Goal: Task Accomplishment & Management: Use online tool/utility

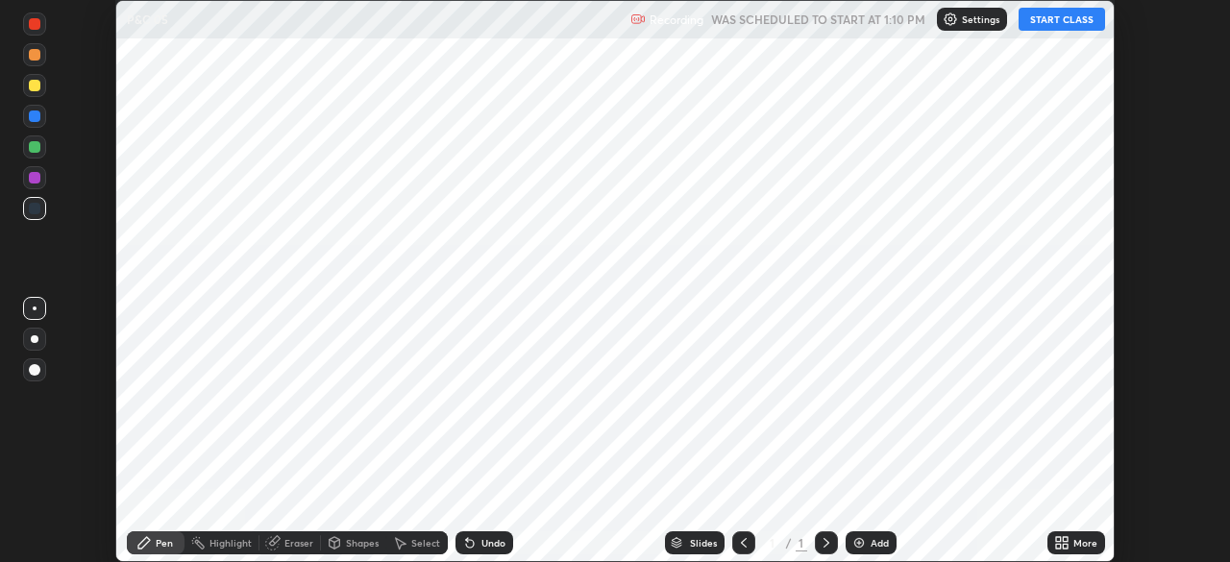
scroll to position [562, 1229]
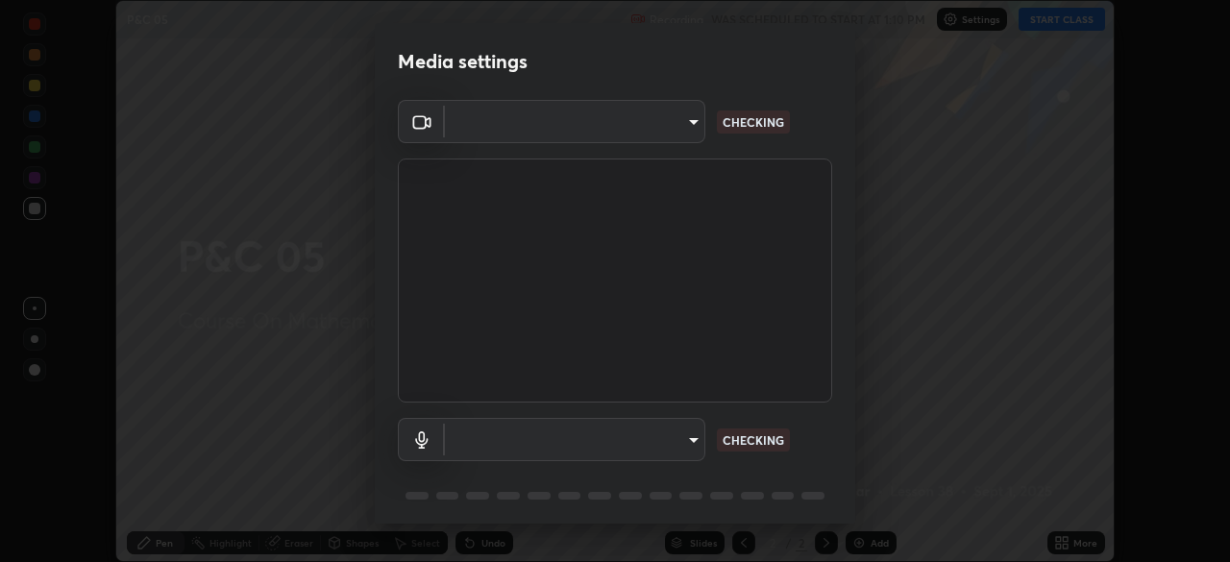
type input "913022e3bbb337ef4c56a3a1bc1945278763e83ed23a96943dce605de8dfc656"
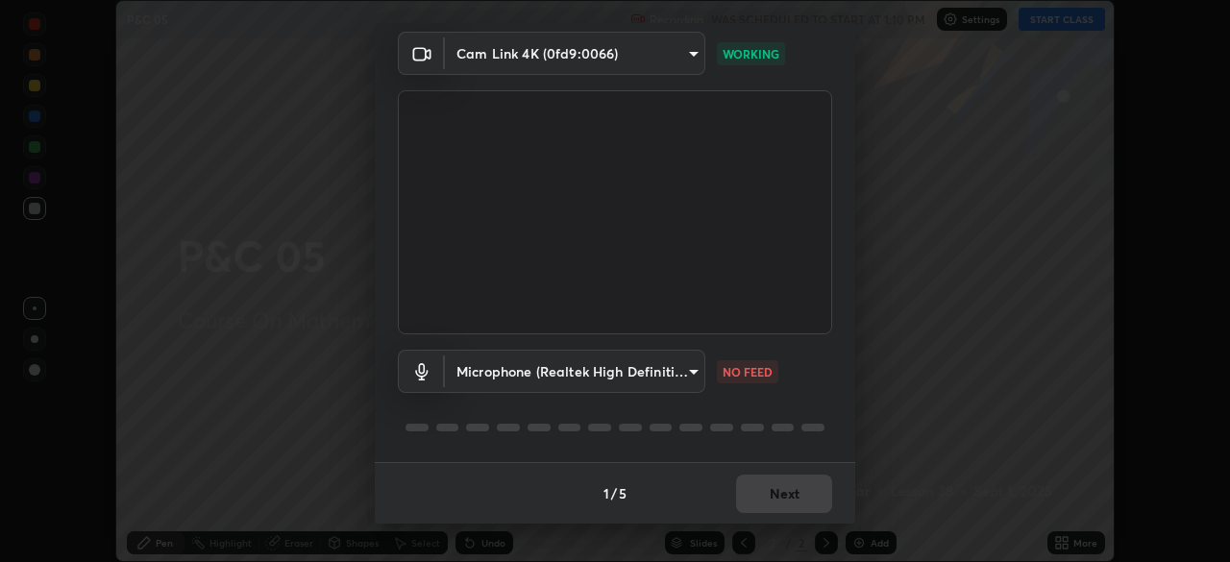
click at [683, 369] on body "Erase all P&C 05 Recording WAS SCHEDULED TO START AT 1:10 PM Settings START CLA…" at bounding box center [615, 281] width 1230 height 562
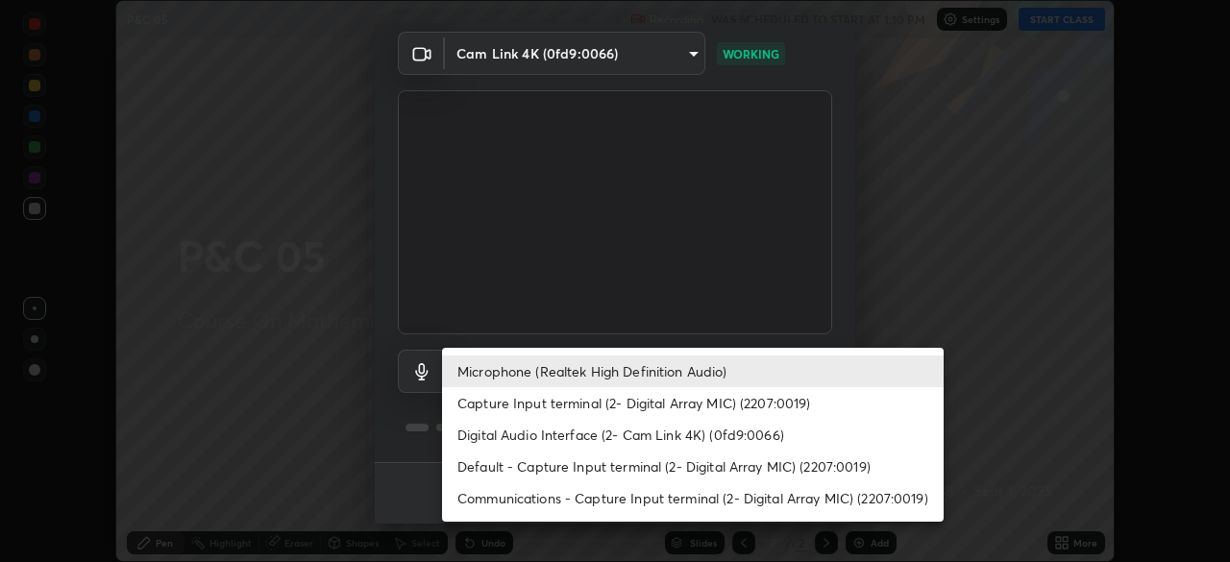
click at [686, 402] on li "Capture Input terminal (2- Digital Array MIC) (2207:0019)" at bounding box center [692, 403] width 501 height 32
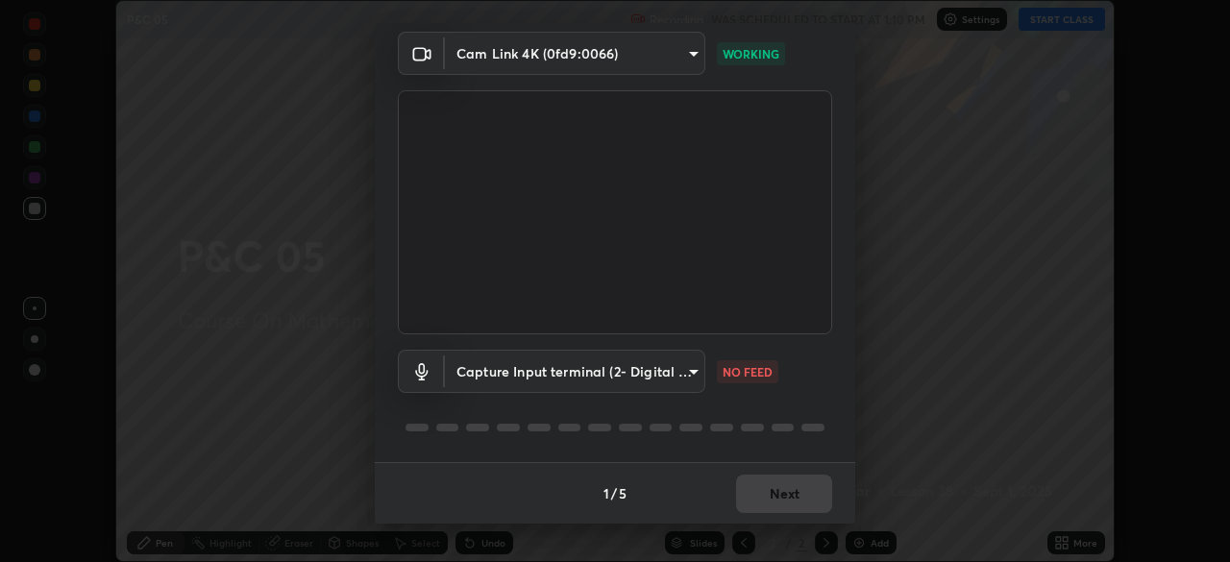
click at [681, 370] on body "Erase all P&C 05 Recording WAS SCHEDULED TO START AT 1:10 PM Settings START CLA…" at bounding box center [615, 281] width 1230 height 562
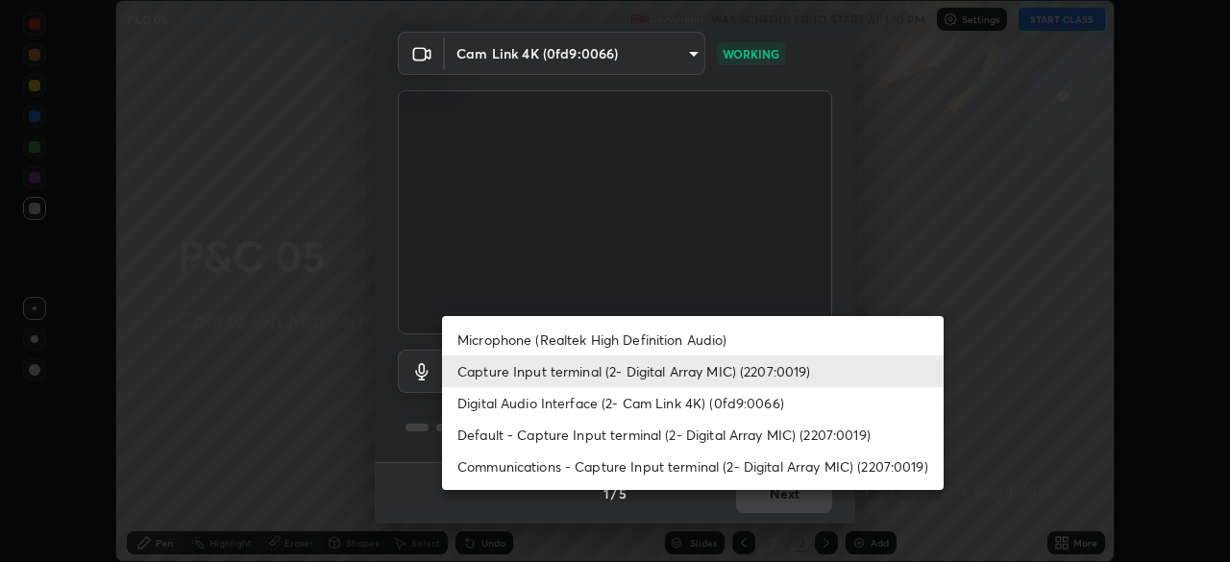
click at [688, 343] on li "Microphone (Realtek High Definition Audio)" at bounding box center [692, 340] width 501 height 32
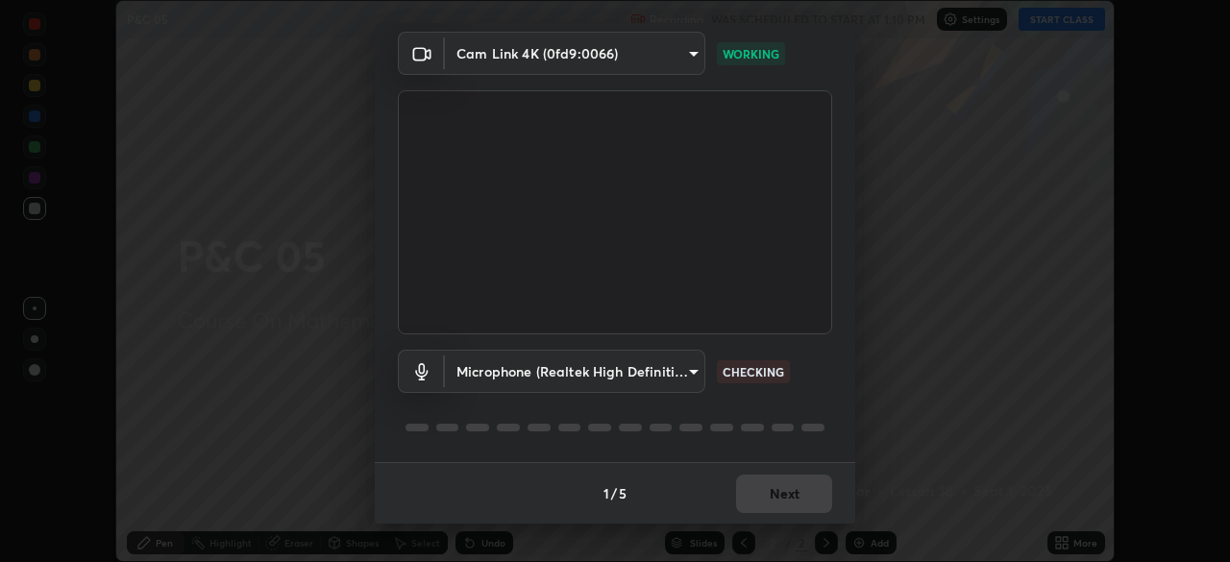
type input "bef04e412724abd94ab17f51c46c94050894f67992973f842b18f11041e0dab1"
click at [771, 492] on button "Next" at bounding box center [784, 494] width 96 height 38
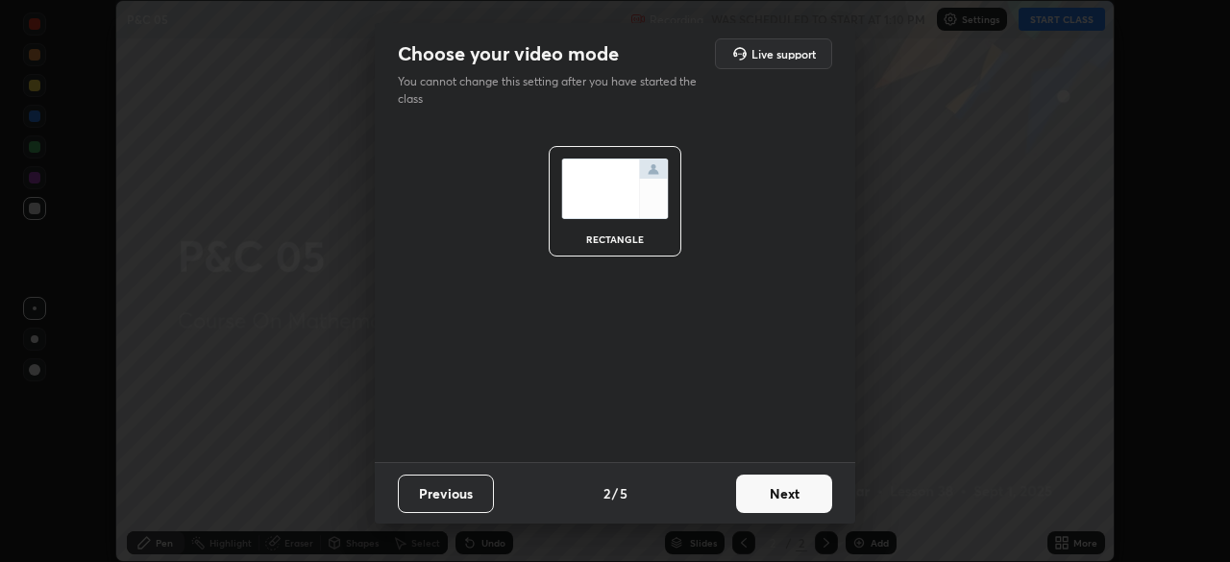
scroll to position [0, 0]
click at [771, 492] on button "Next" at bounding box center [784, 494] width 96 height 38
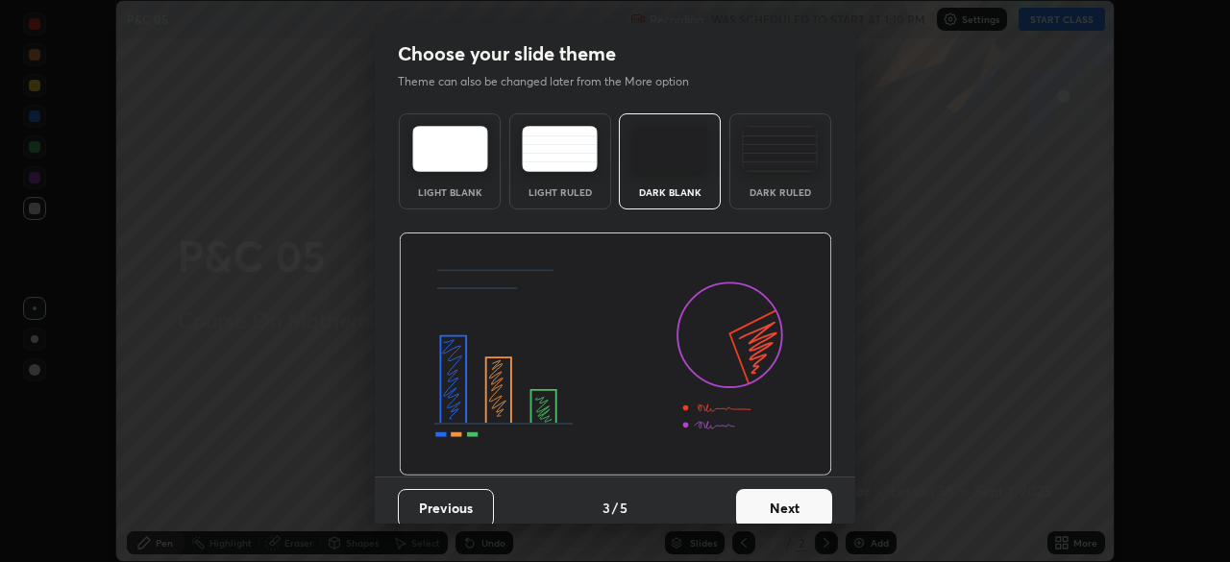
click at [778, 490] on button "Next" at bounding box center [784, 508] width 96 height 38
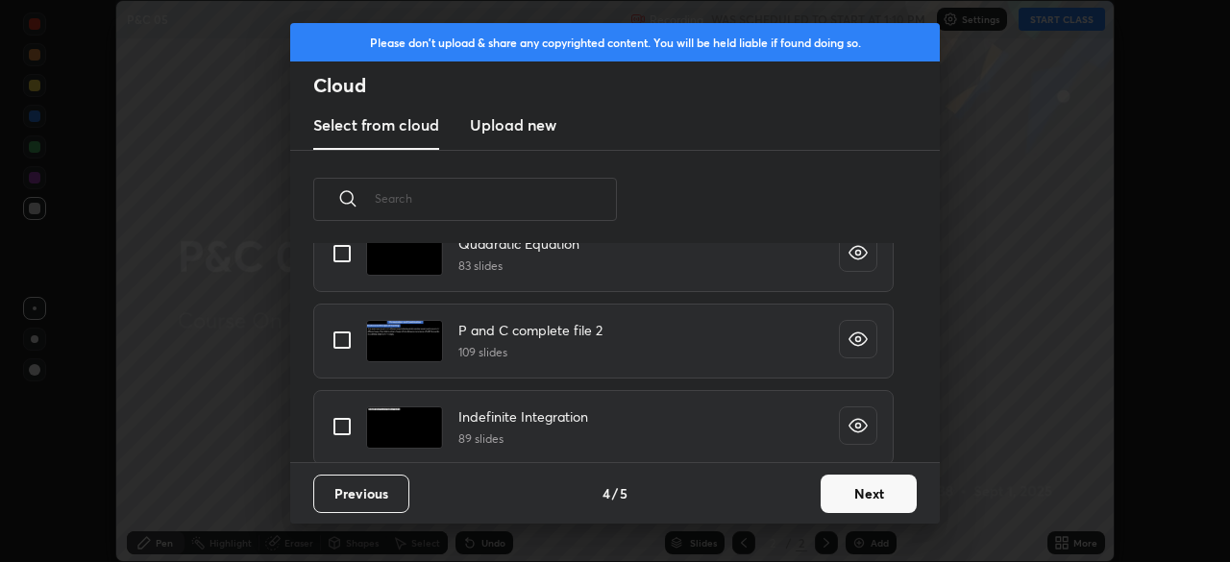
scroll to position [1649, 0]
click at [554, 333] on h4 "P and C complete file 2" at bounding box center [530, 332] width 144 height 20
click at [346, 336] on input "grid" at bounding box center [342, 342] width 40 height 40
checkbox input "true"
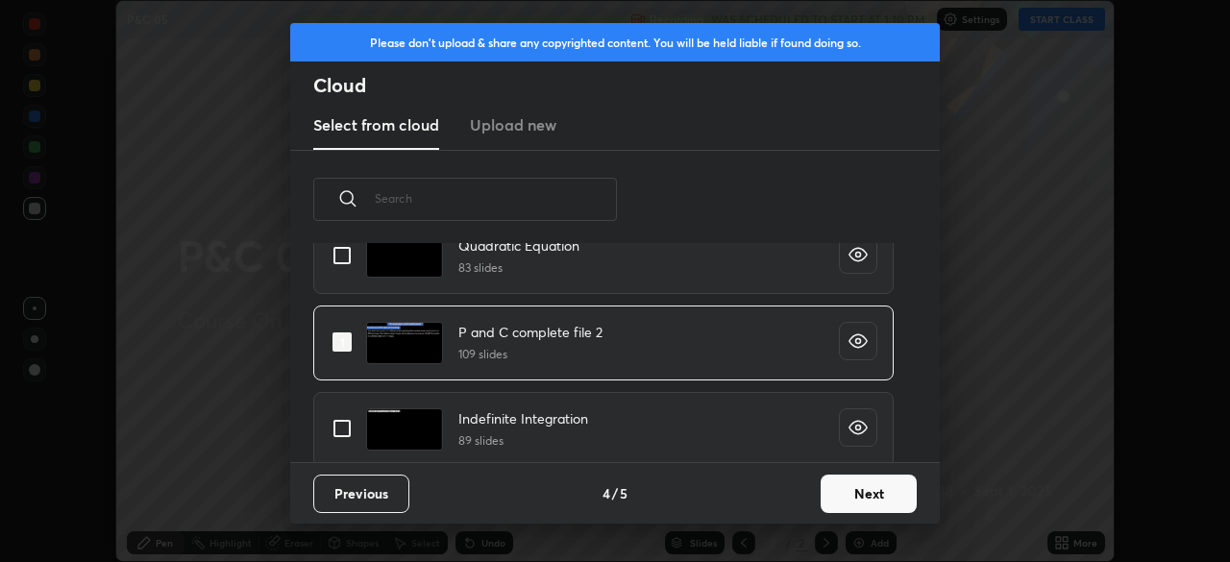
click at [836, 484] on button "Next" at bounding box center [868, 494] width 96 height 38
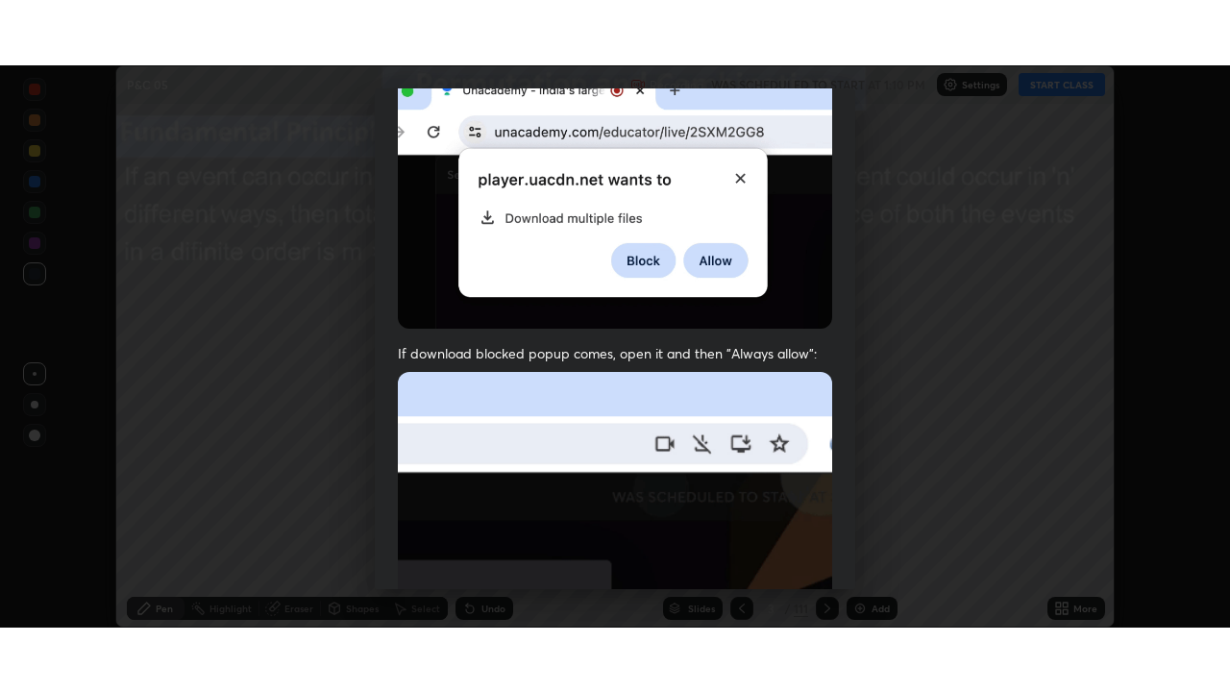
scroll to position [460, 0]
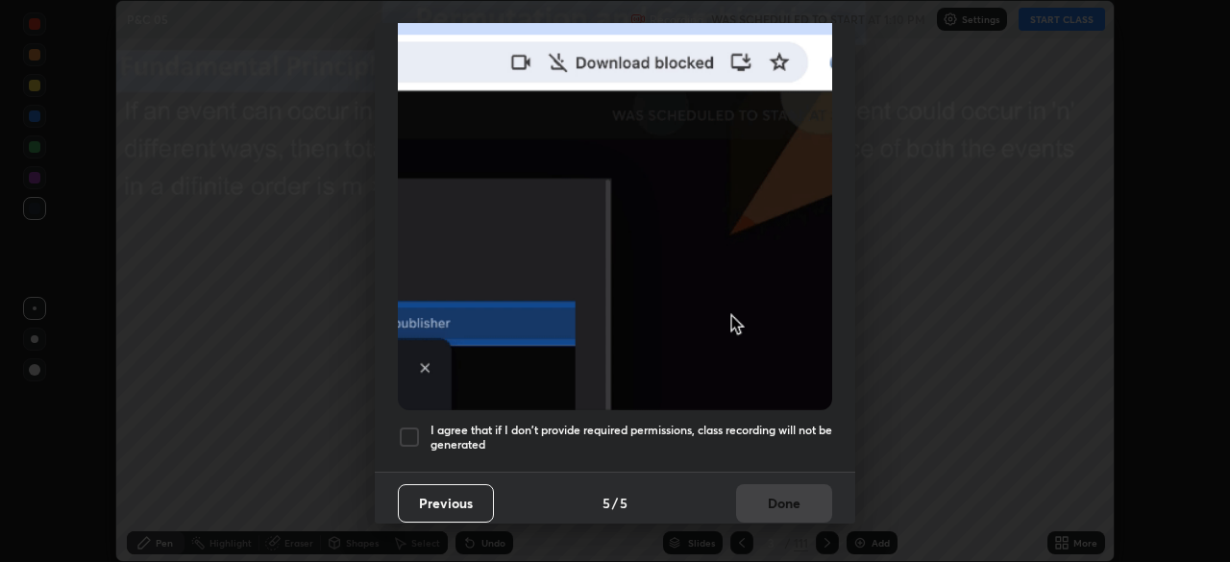
click at [408, 427] on div at bounding box center [409, 437] width 23 height 23
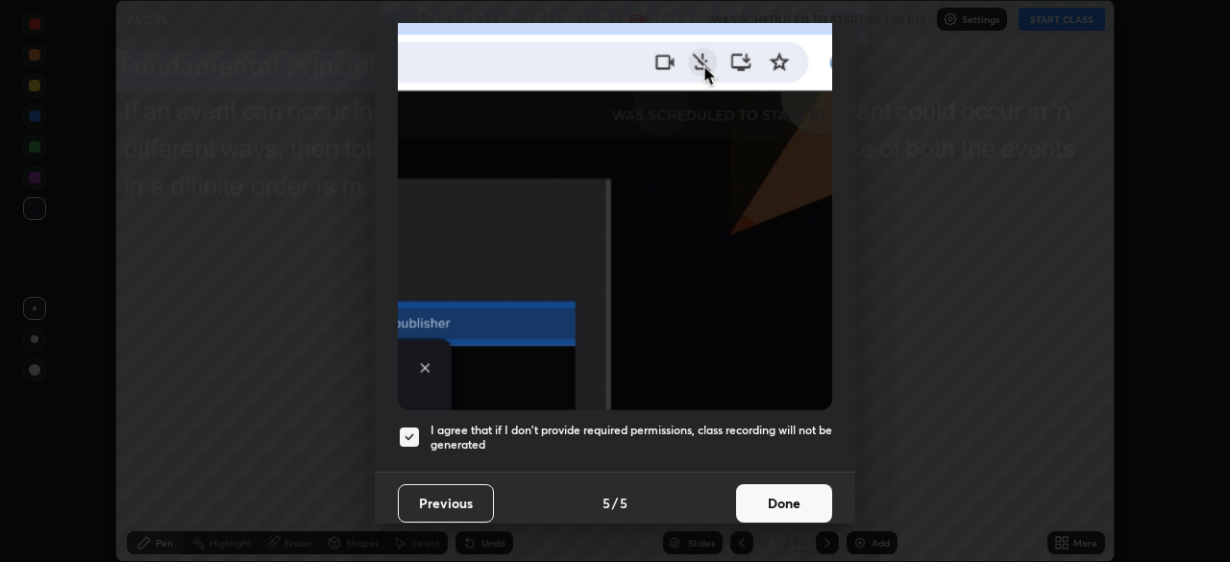
click at [786, 489] on button "Done" at bounding box center [784, 503] width 96 height 38
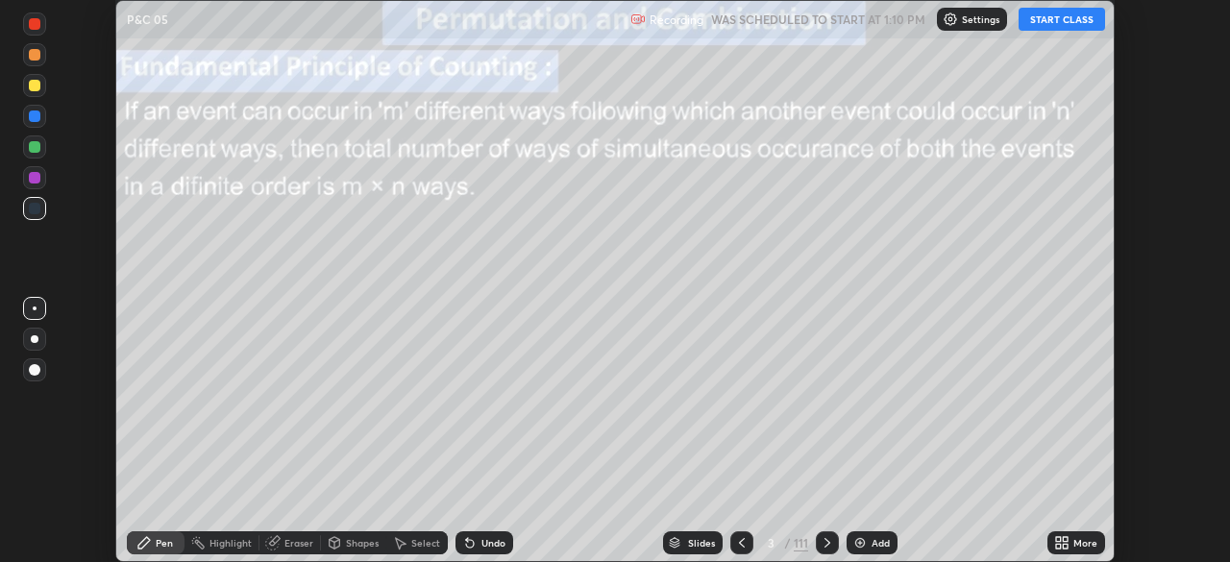
click at [1067, 544] on icon at bounding box center [1064, 546] width 5 height 5
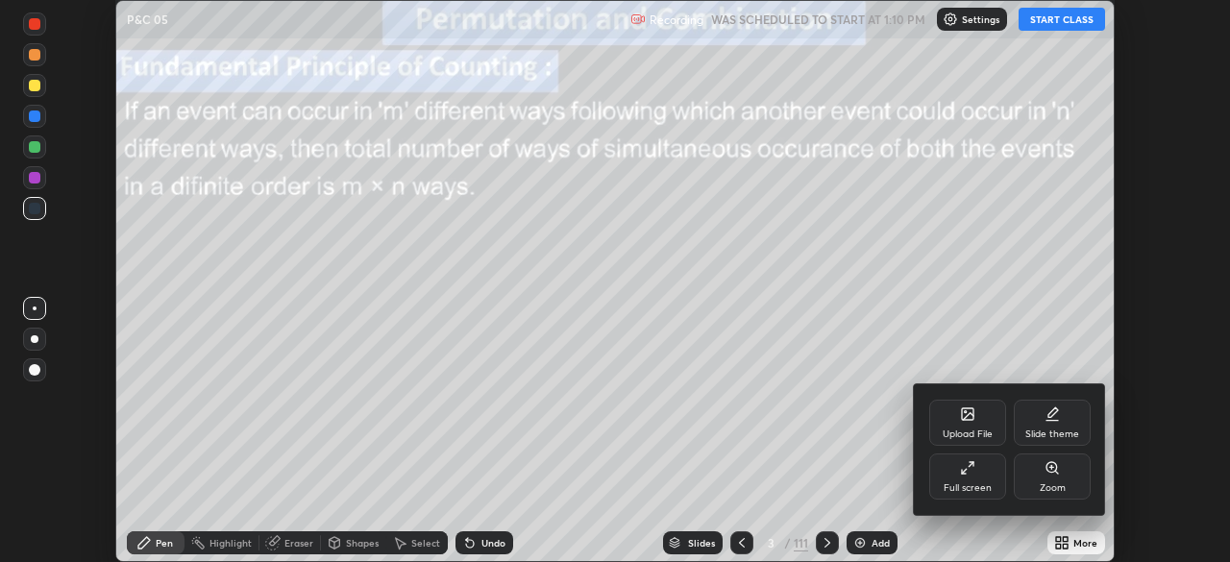
click at [974, 474] on icon at bounding box center [967, 467] width 15 height 15
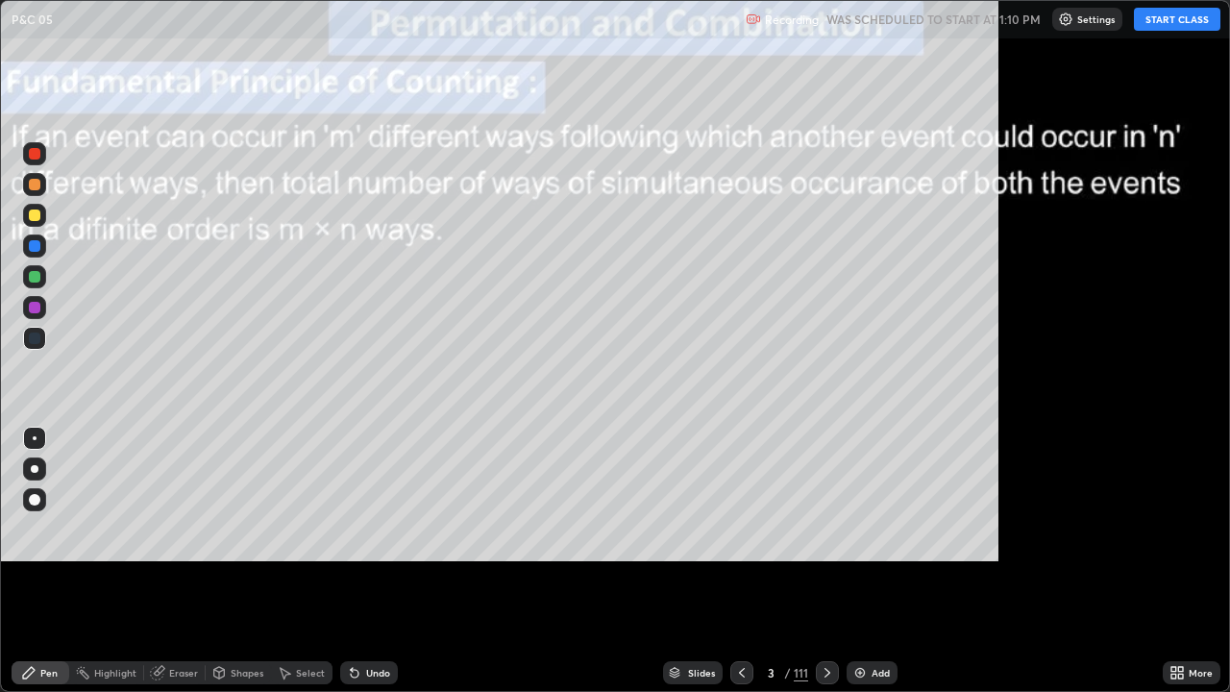
scroll to position [692, 1230]
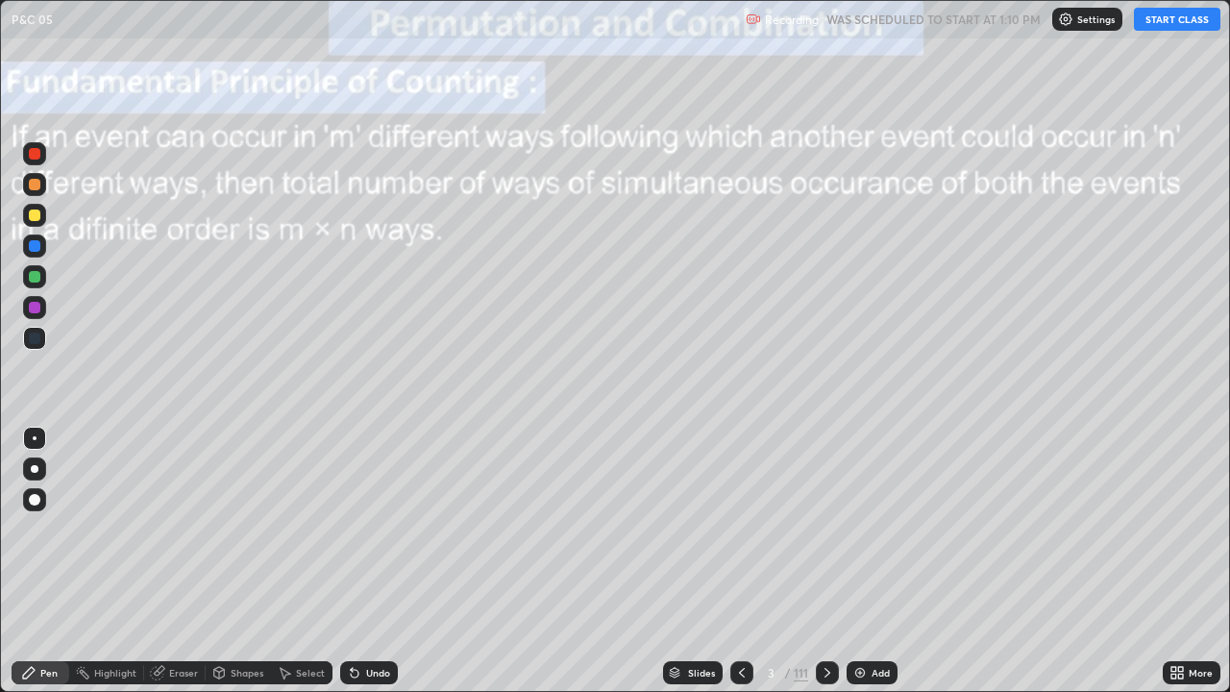
click at [1155, 28] on button "START CLASS" at bounding box center [1177, 19] width 86 height 23
click at [800, 561] on div "111" at bounding box center [801, 672] width 14 height 17
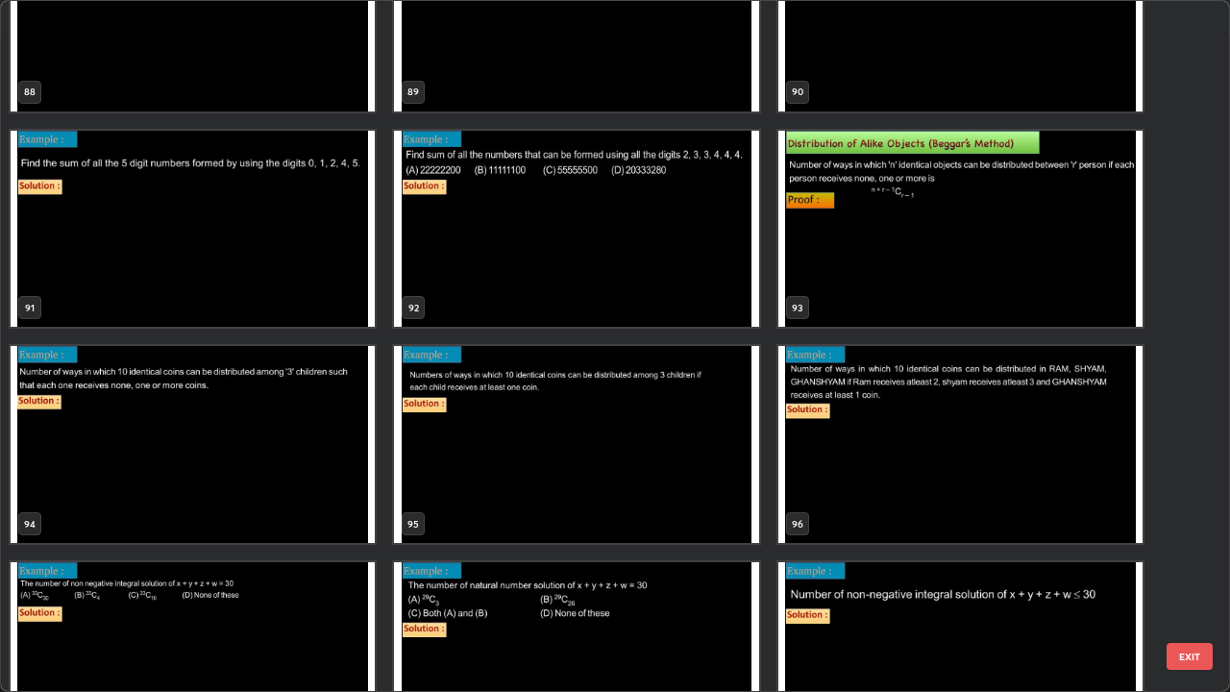
scroll to position [6356, 0]
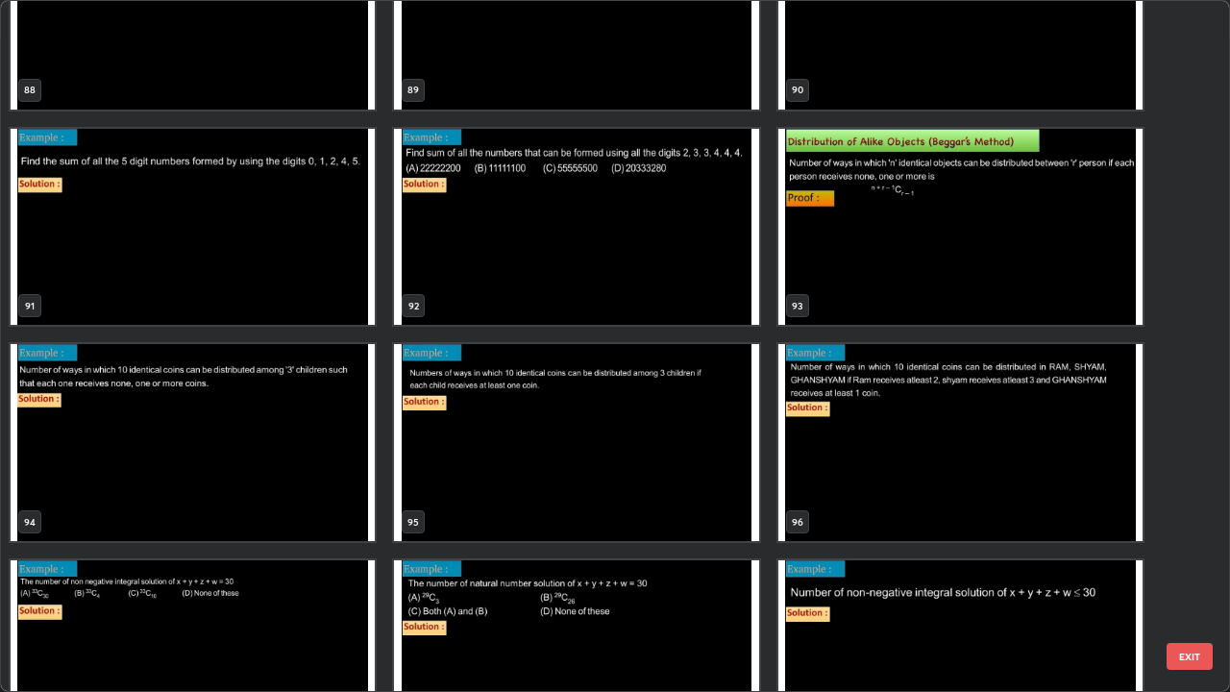
click at [915, 281] on img "grid" at bounding box center [960, 227] width 364 height 197
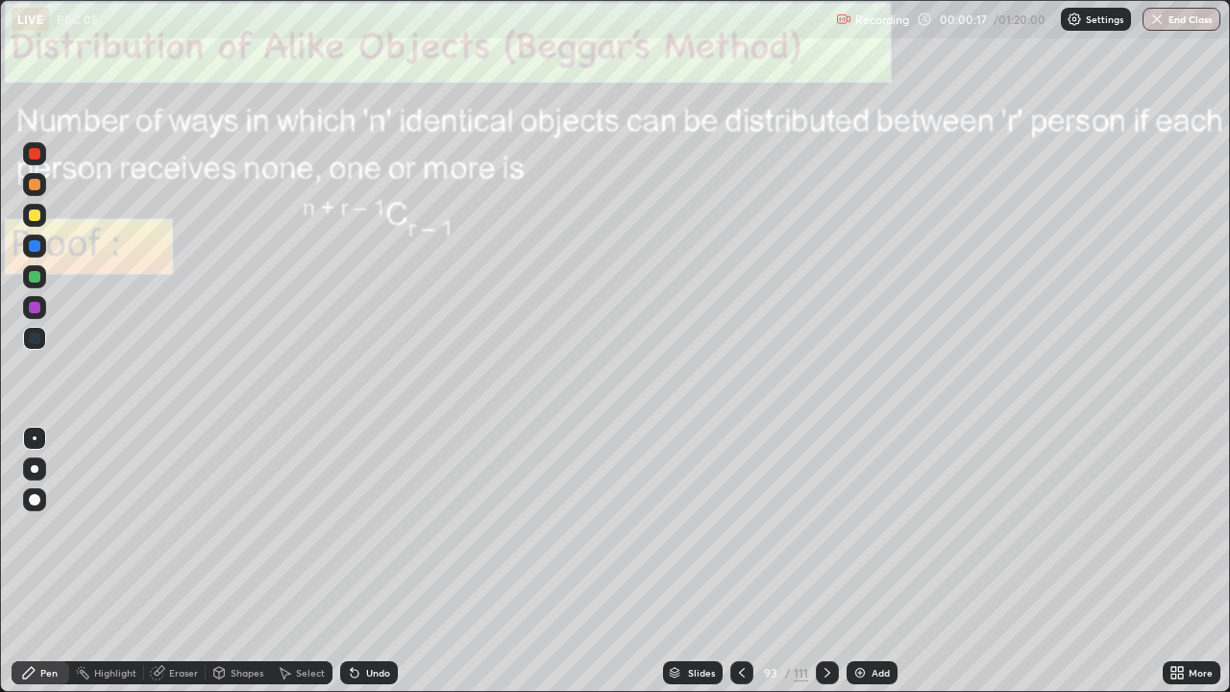
click at [825, 561] on icon at bounding box center [826, 672] width 15 height 15
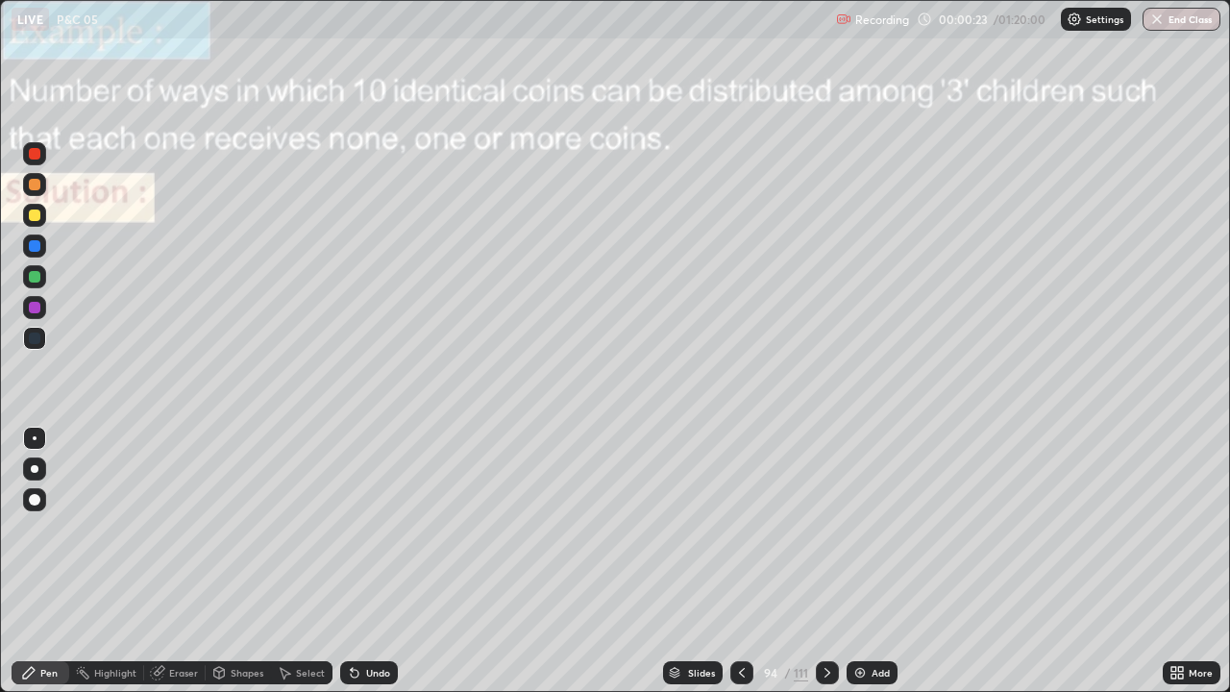
click at [30, 272] on div at bounding box center [35, 277] width 12 height 12
click at [816, 561] on div at bounding box center [827, 672] width 23 height 23
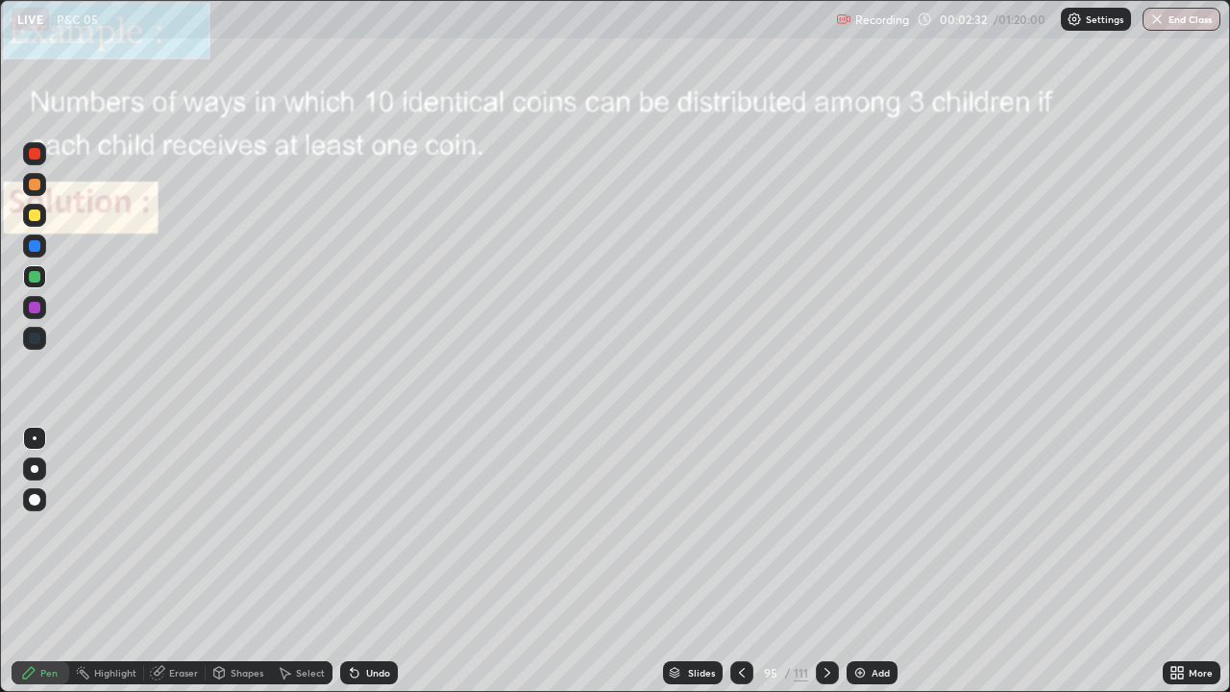
click at [827, 561] on div at bounding box center [827, 672] width 23 height 23
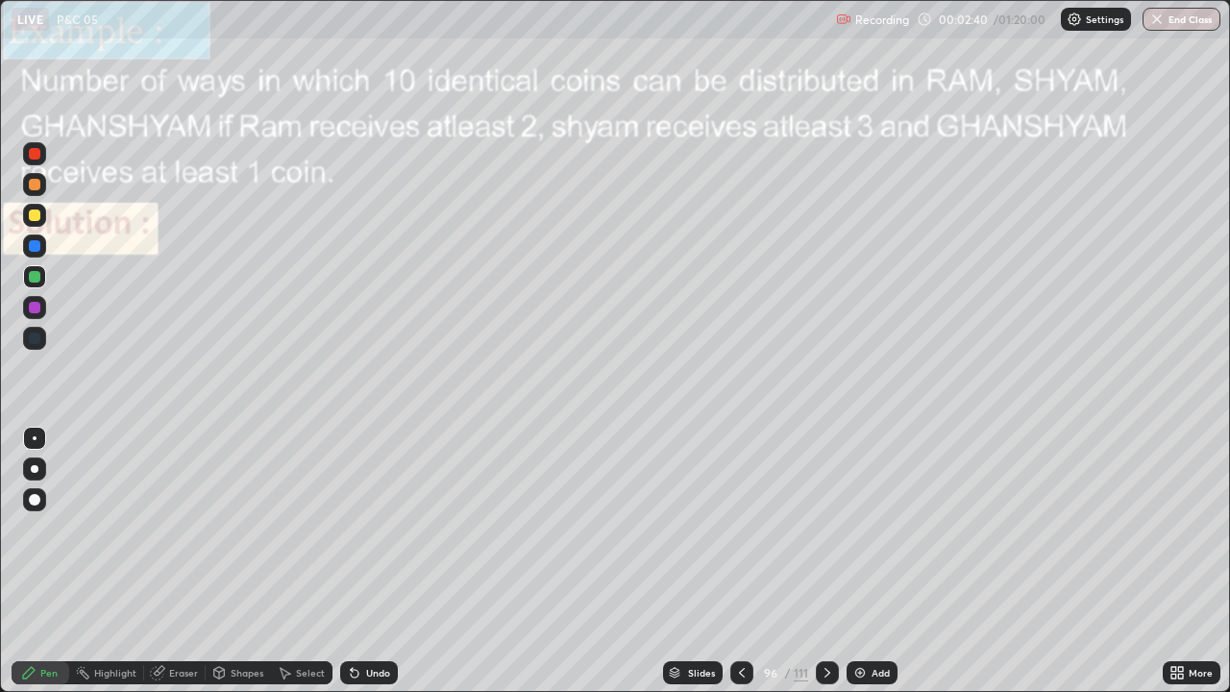
click at [42, 218] on div at bounding box center [34, 215] width 23 height 23
click at [33, 189] on div at bounding box center [35, 185] width 12 height 12
click at [825, 561] on icon at bounding box center [826, 672] width 15 height 15
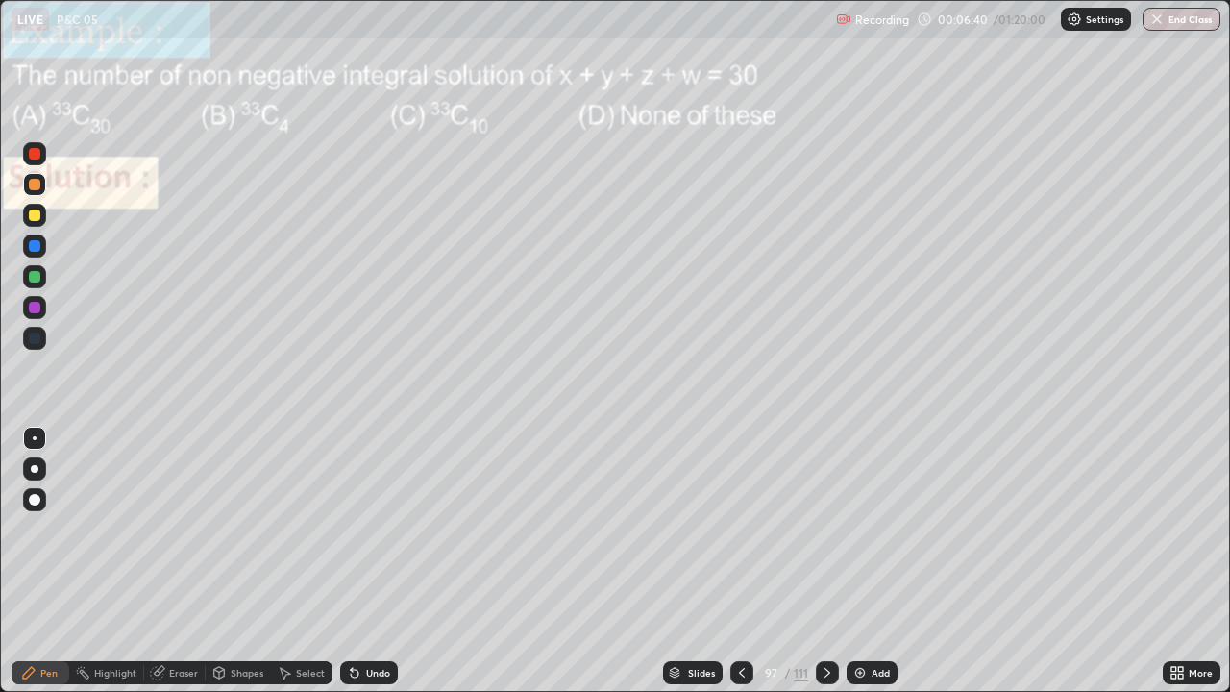
click at [352, 561] on icon at bounding box center [355, 674] width 8 height 8
click at [825, 561] on icon at bounding box center [826, 672] width 15 height 15
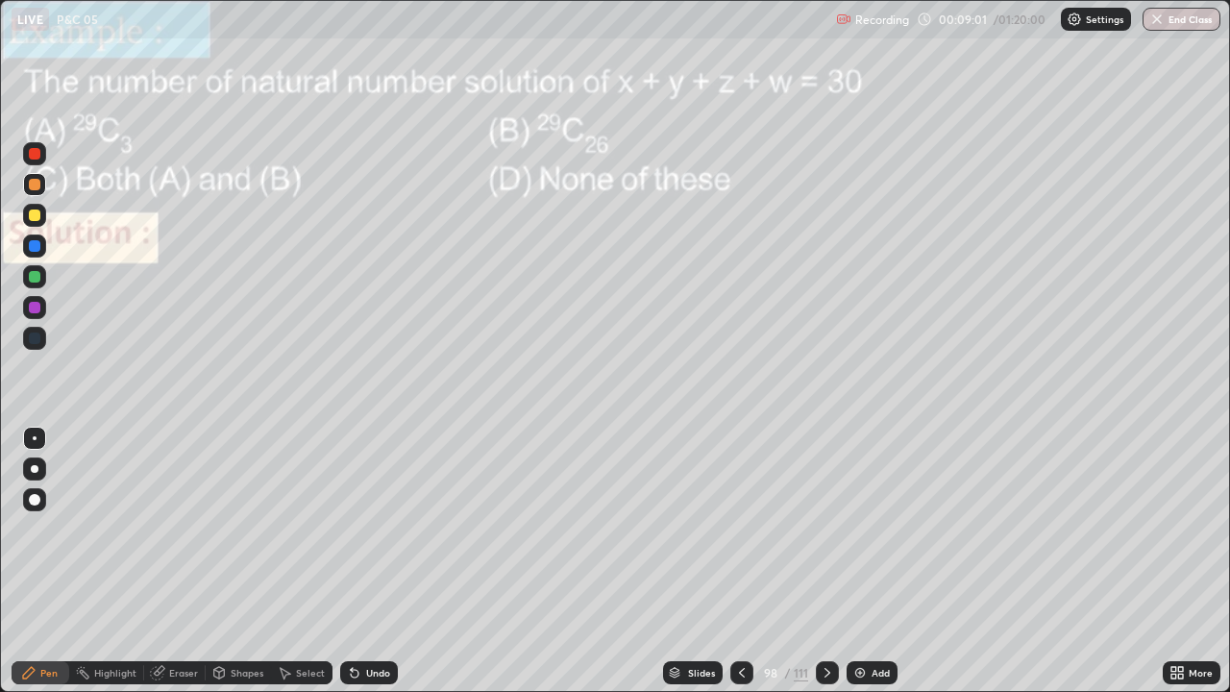
click at [371, 561] on div "Undo" at bounding box center [369, 672] width 58 height 23
click at [825, 561] on icon at bounding box center [826, 672] width 15 height 15
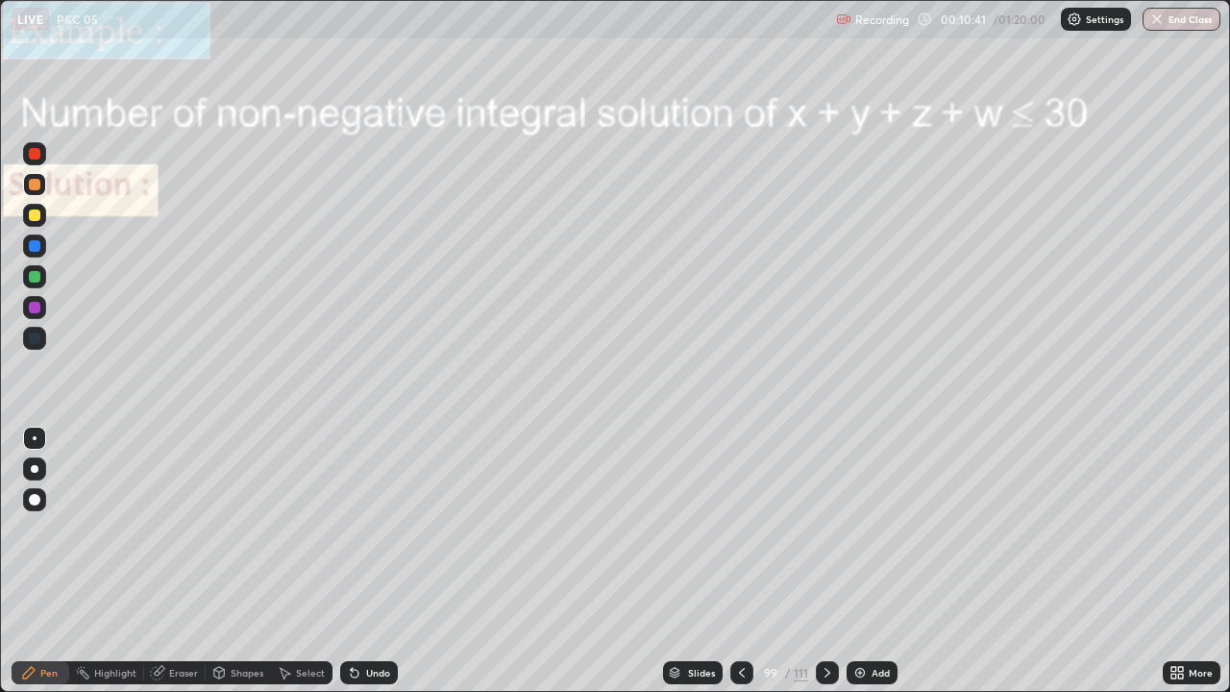
click at [355, 561] on icon at bounding box center [354, 672] width 15 height 15
click at [355, 561] on div "Undo" at bounding box center [369, 672] width 58 height 23
click at [406, 561] on div "Slides 99 / 111 Add" at bounding box center [780, 672] width 765 height 38
click at [373, 561] on div "Undo" at bounding box center [378, 673] width 24 height 10
click at [366, 561] on div "Undo" at bounding box center [378, 673] width 24 height 10
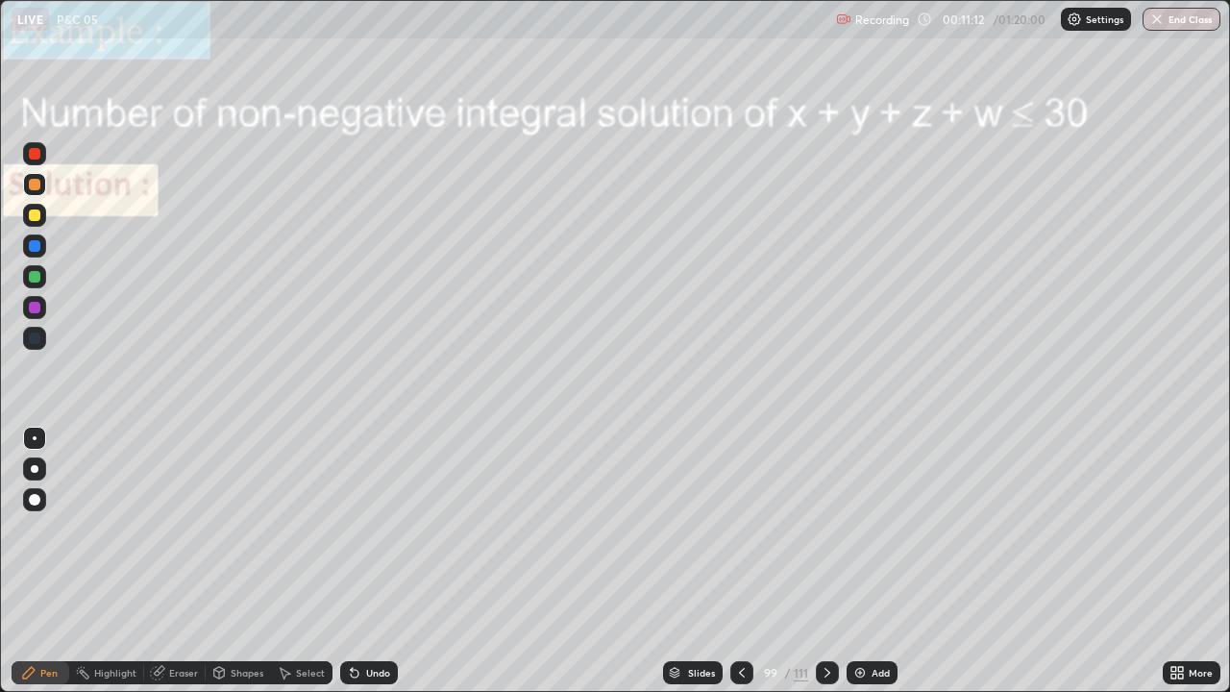
click at [366, 561] on div "Undo" at bounding box center [378, 673] width 24 height 10
click at [366, 561] on div "Undo" at bounding box center [369, 672] width 58 height 23
click at [359, 561] on icon at bounding box center [354, 672] width 15 height 15
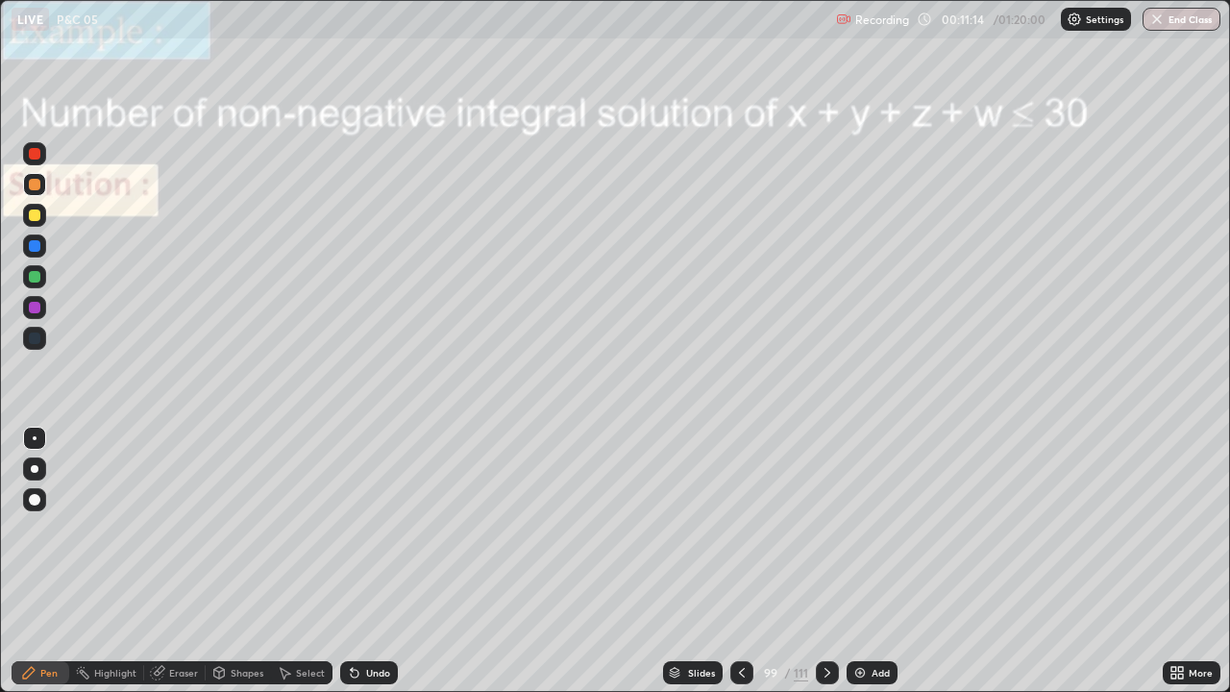
click at [364, 561] on div "Undo" at bounding box center [369, 672] width 58 height 23
click at [824, 561] on icon at bounding box center [827, 673] width 6 height 10
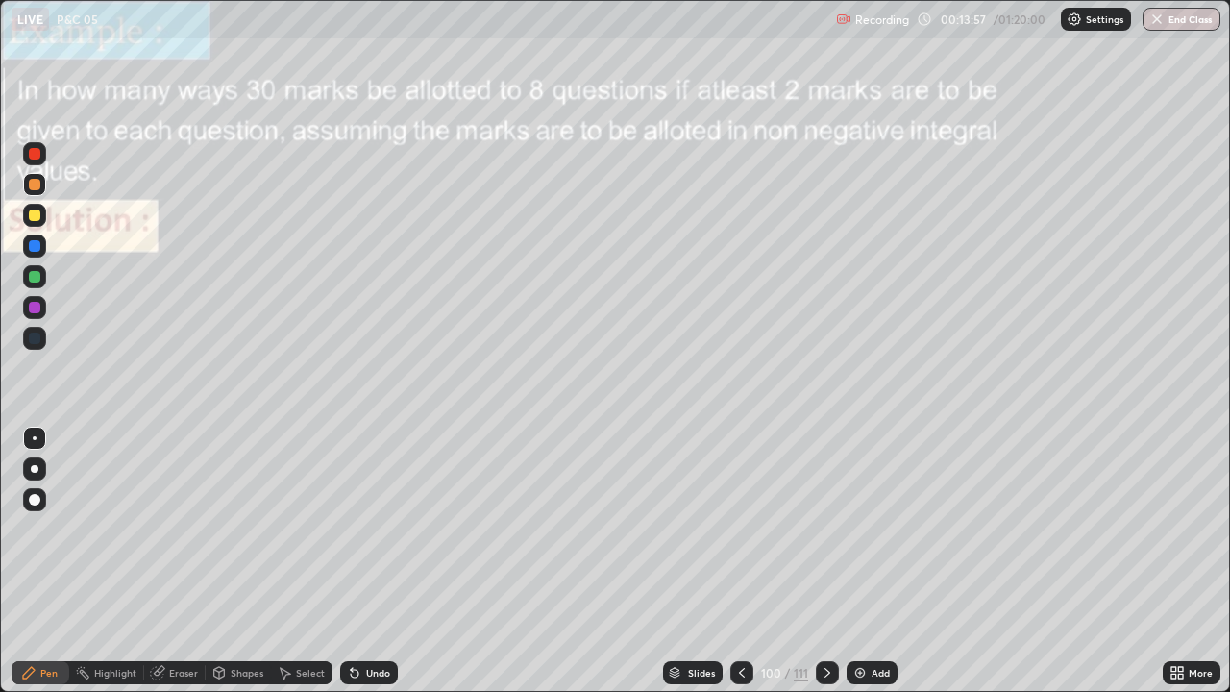
click at [33, 277] on div at bounding box center [35, 277] width 12 height 12
click at [825, 561] on icon at bounding box center [826, 672] width 15 height 15
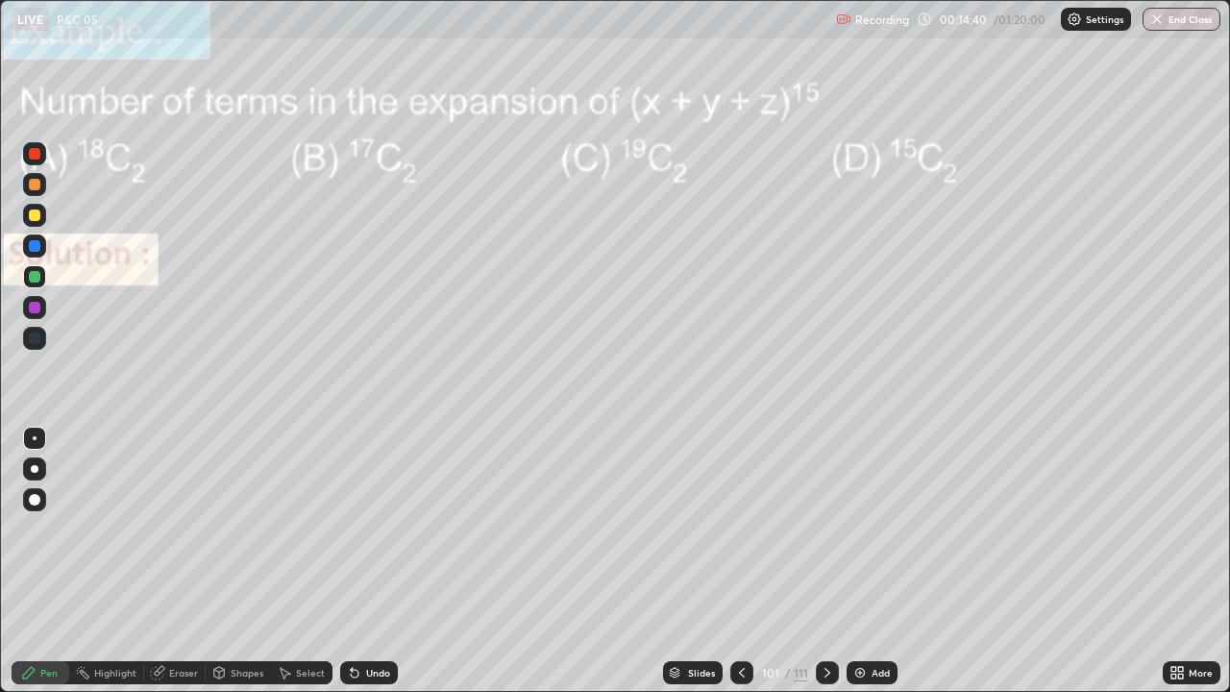
click at [33, 214] on div at bounding box center [35, 215] width 12 height 12
click at [30, 183] on div at bounding box center [35, 185] width 12 height 12
click at [352, 561] on icon at bounding box center [355, 674] width 8 height 8
click at [355, 561] on icon at bounding box center [354, 672] width 15 height 15
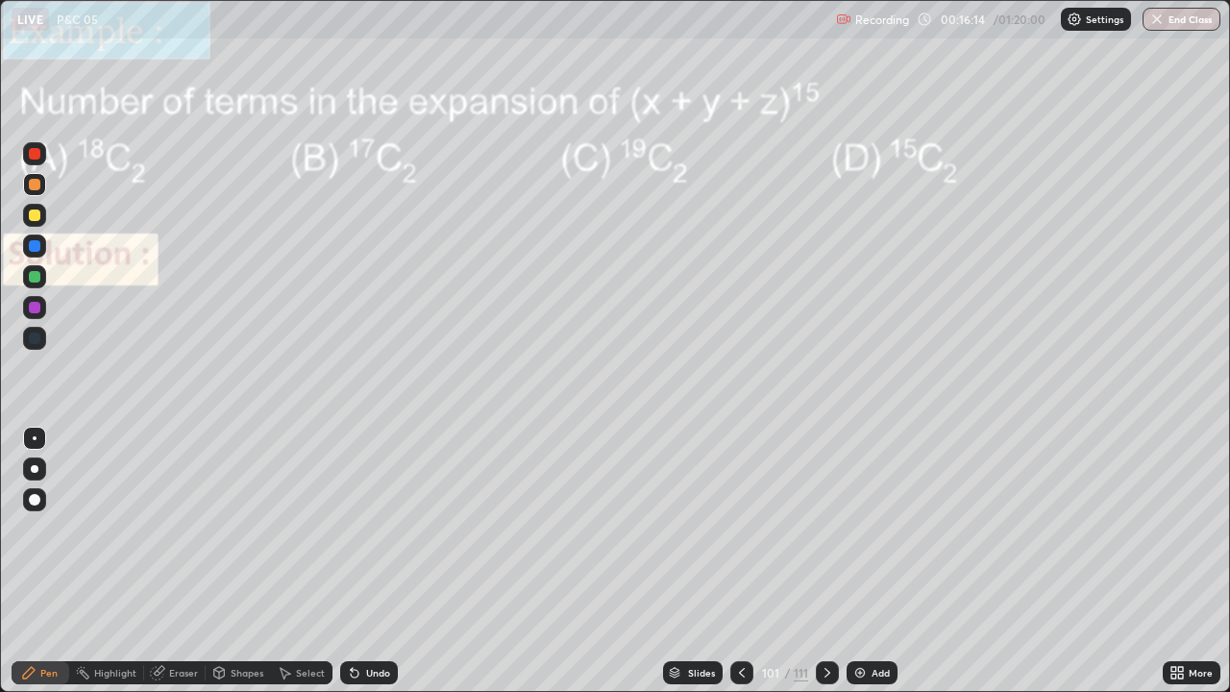
click at [361, 561] on div "Undo" at bounding box center [369, 672] width 58 height 23
click at [366, 561] on div "Undo" at bounding box center [378, 673] width 24 height 10
click at [368, 561] on div "Undo" at bounding box center [378, 673] width 24 height 10
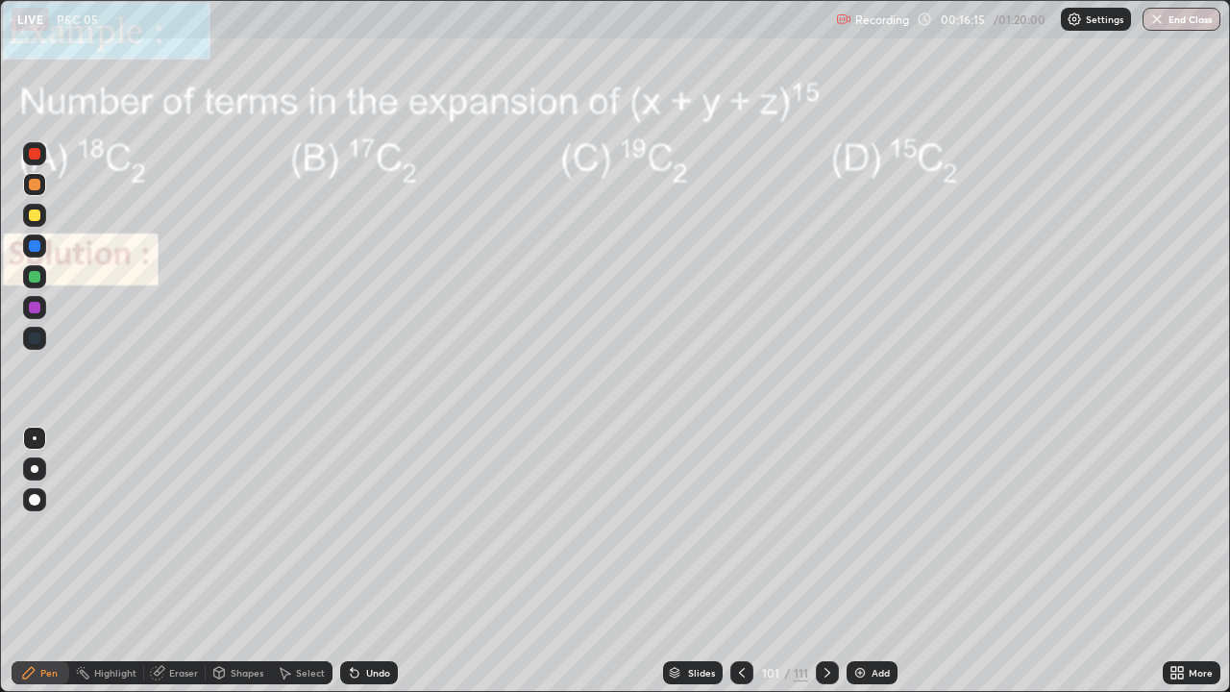
click at [368, 561] on div "Undo" at bounding box center [378, 673] width 24 height 10
click at [366, 561] on div "Undo" at bounding box center [378, 673] width 24 height 10
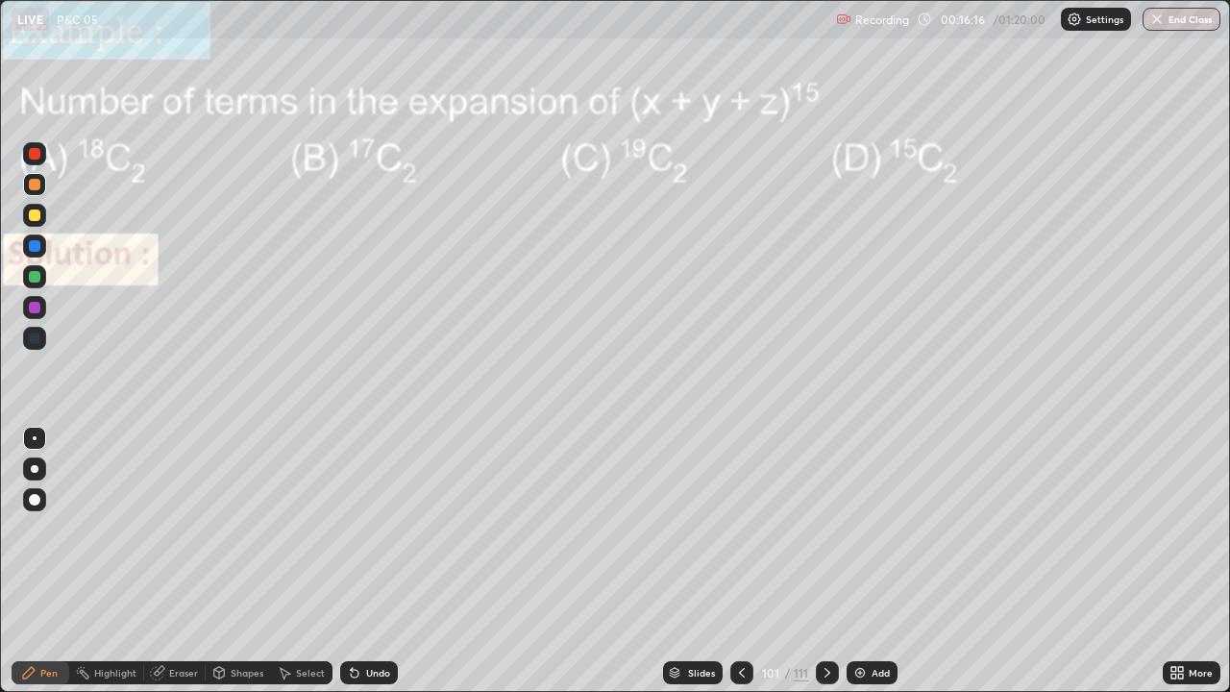
click at [366, 561] on div "Undo" at bounding box center [378, 673] width 24 height 10
click at [34, 217] on div at bounding box center [35, 215] width 12 height 12
click at [825, 561] on icon at bounding box center [826, 672] width 15 height 15
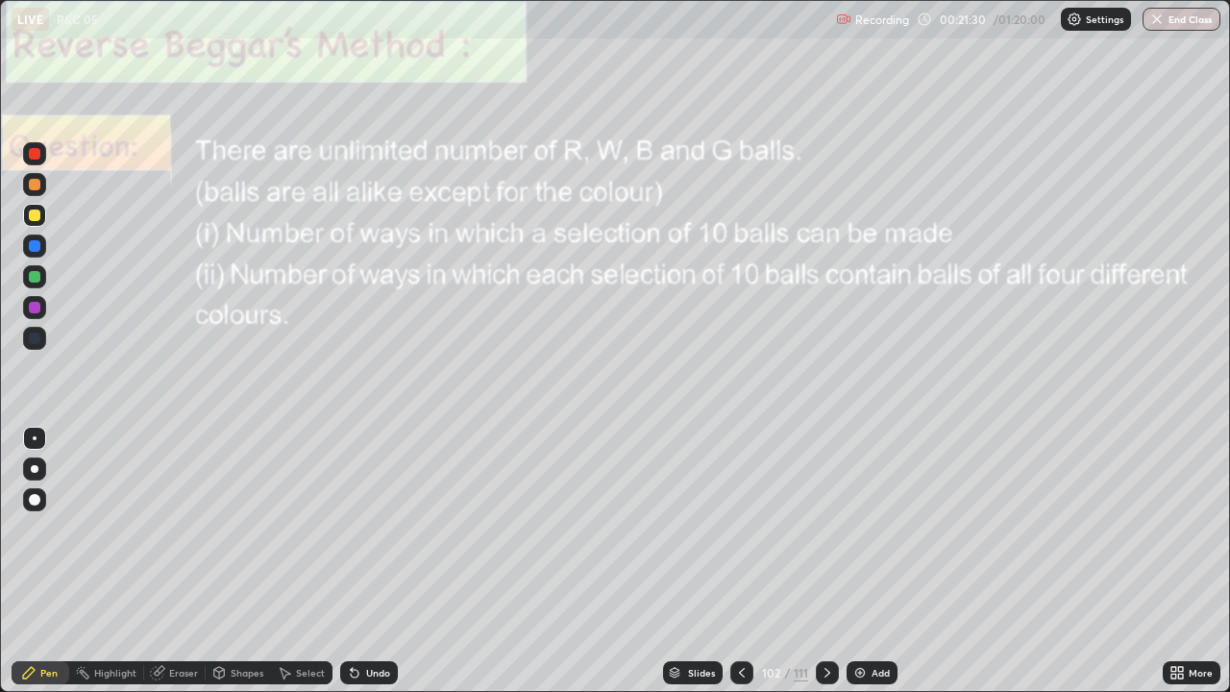
click at [31, 183] on div at bounding box center [35, 185] width 12 height 12
click at [825, 561] on icon at bounding box center [826, 672] width 15 height 15
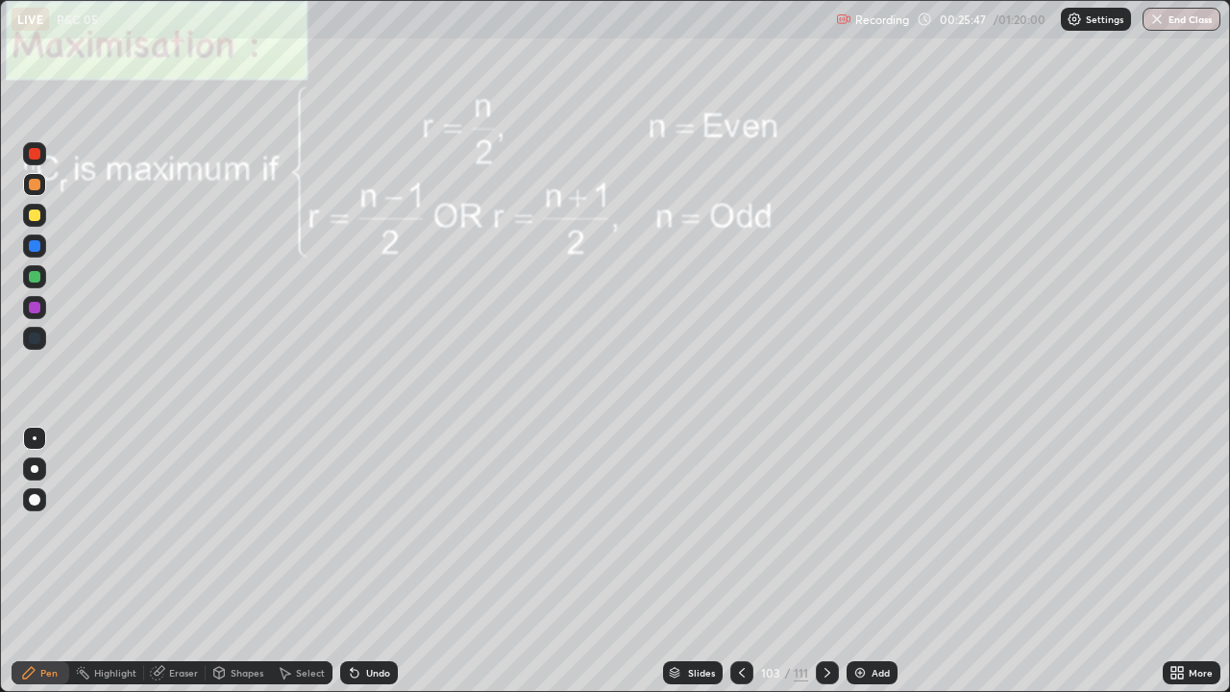
click at [824, 561] on icon at bounding box center [826, 672] width 15 height 15
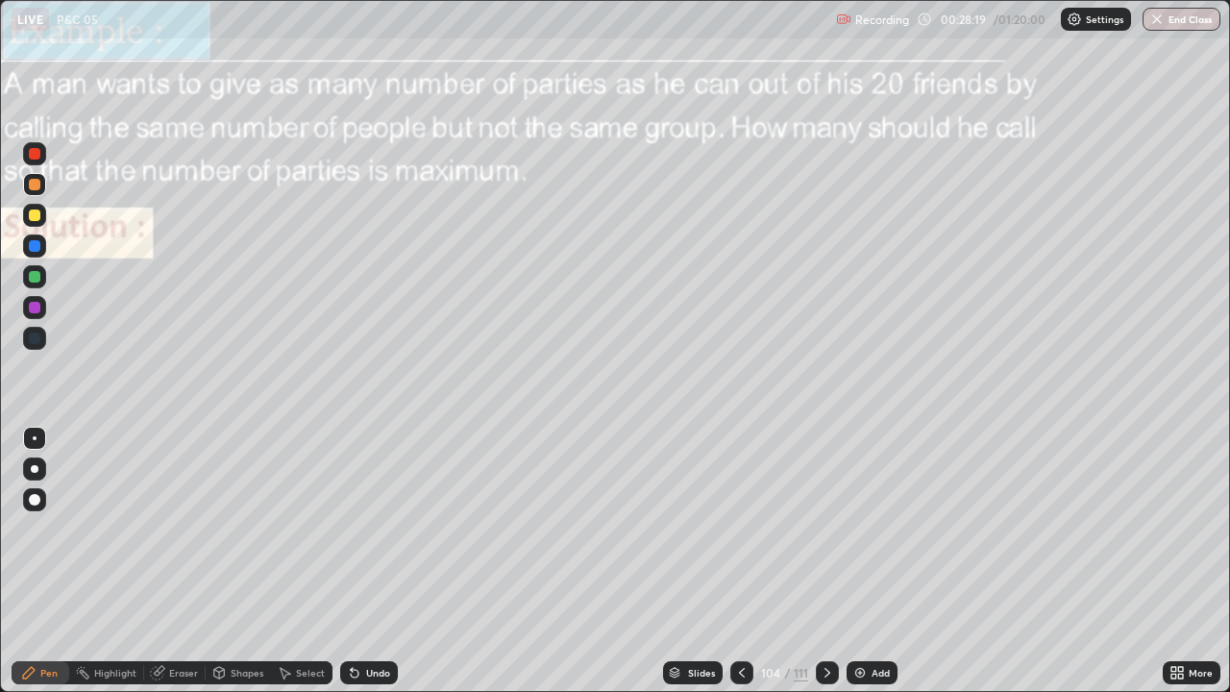
click at [824, 561] on icon at bounding box center [826, 672] width 15 height 15
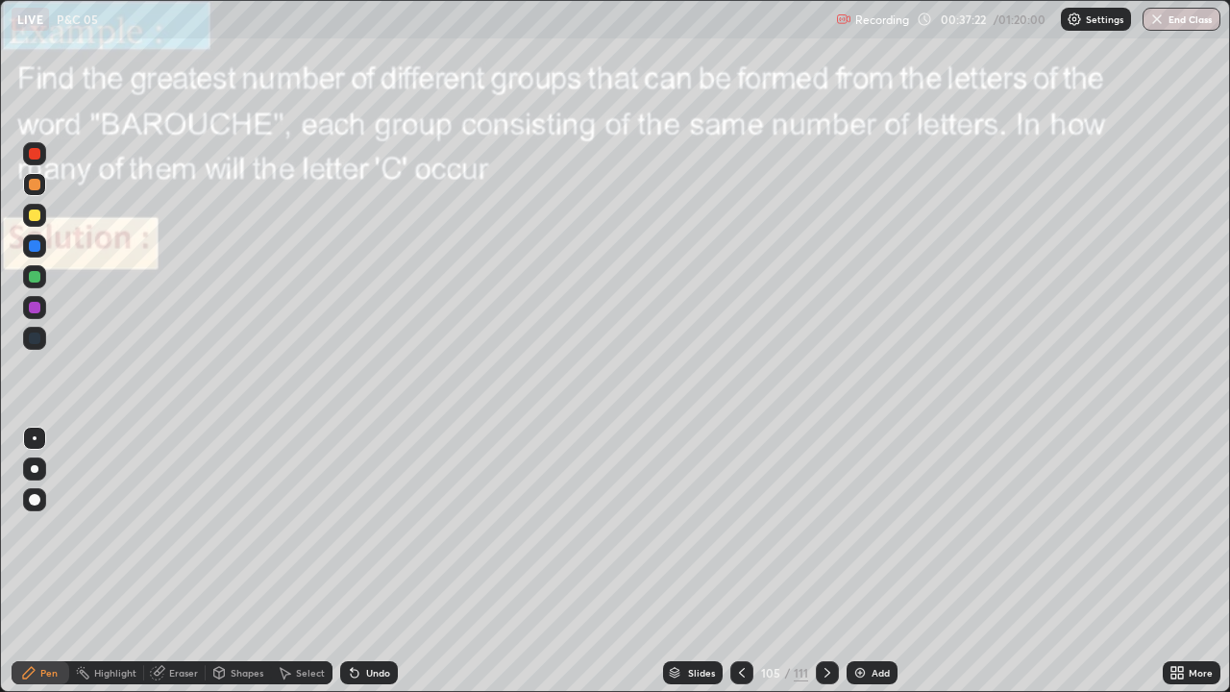
click at [826, 561] on icon at bounding box center [826, 672] width 15 height 15
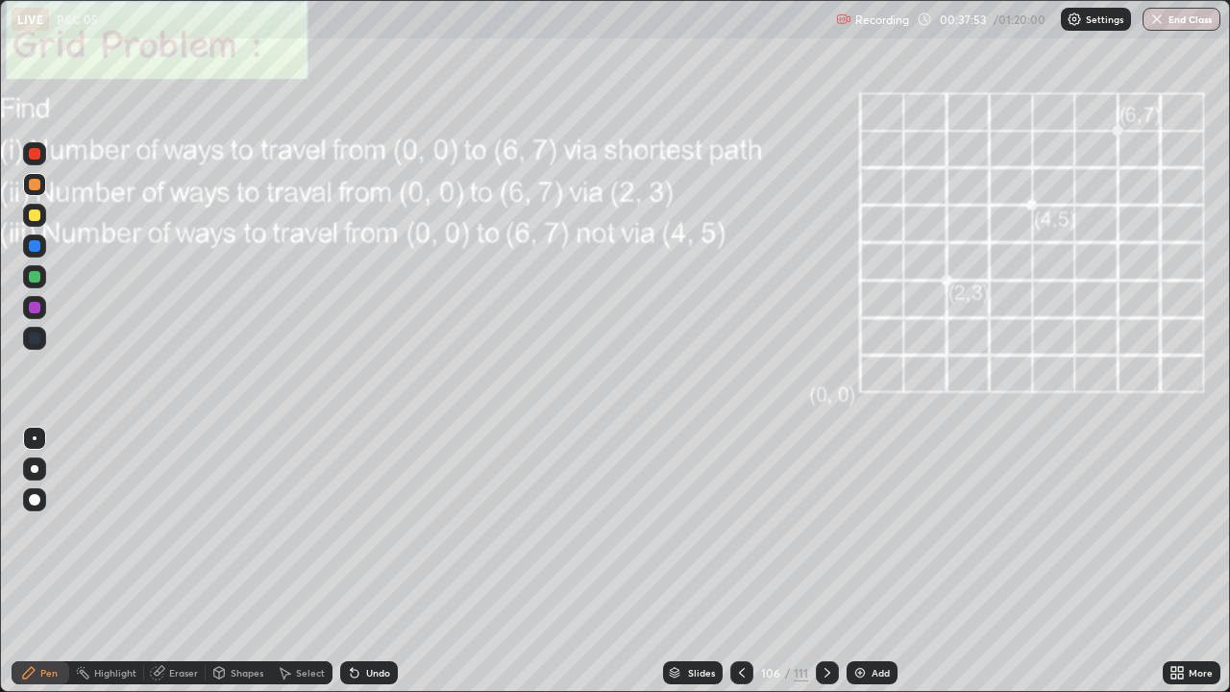
click at [34, 279] on div at bounding box center [35, 277] width 12 height 12
click at [369, 561] on div "Undo" at bounding box center [378, 673] width 24 height 10
click at [372, 561] on div "Undo" at bounding box center [378, 673] width 24 height 10
click at [374, 561] on div "Undo" at bounding box center [369, 672] width 58 height 23
click at [387, 561] on div "Undo" at bounding box center [369, 672] width 58 height 23
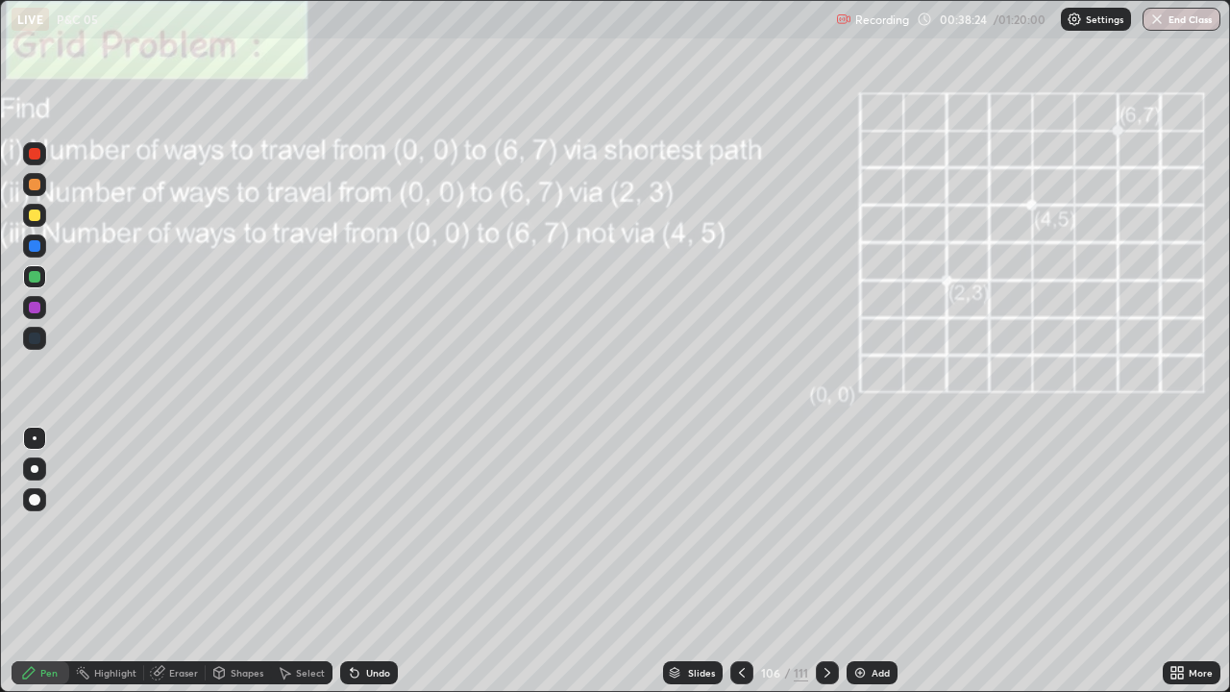
click at [391, 561] on div "Undo" at bounding box center [364, 672] width 65 height 38
click at [390, 561] on div "Undo" at bounding box center [364, 672] width 65 height 38
click at [165, 561] on div "Eraser" at bounding box center [174, 672] width 61 height 23
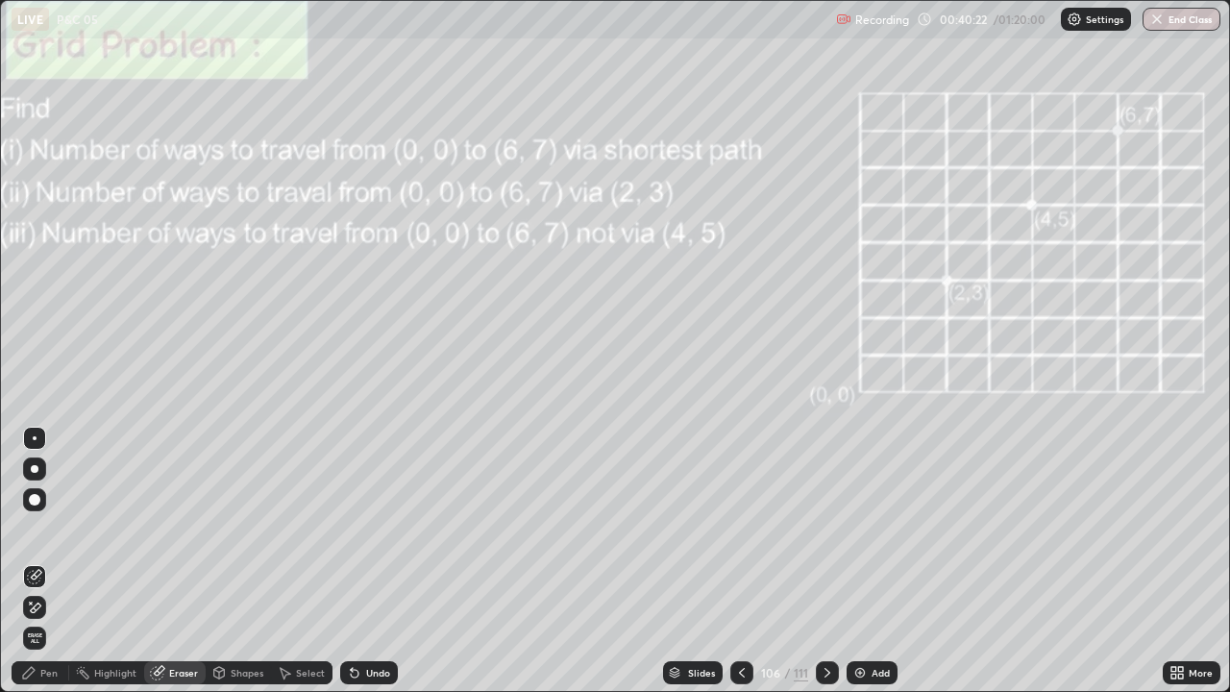
click at [36, 561] on icon at bounding box center [36, 607] width 11 height 10
click at [57, 561] on div "Pen" at bounding box center [48, 673] width 17 height 10
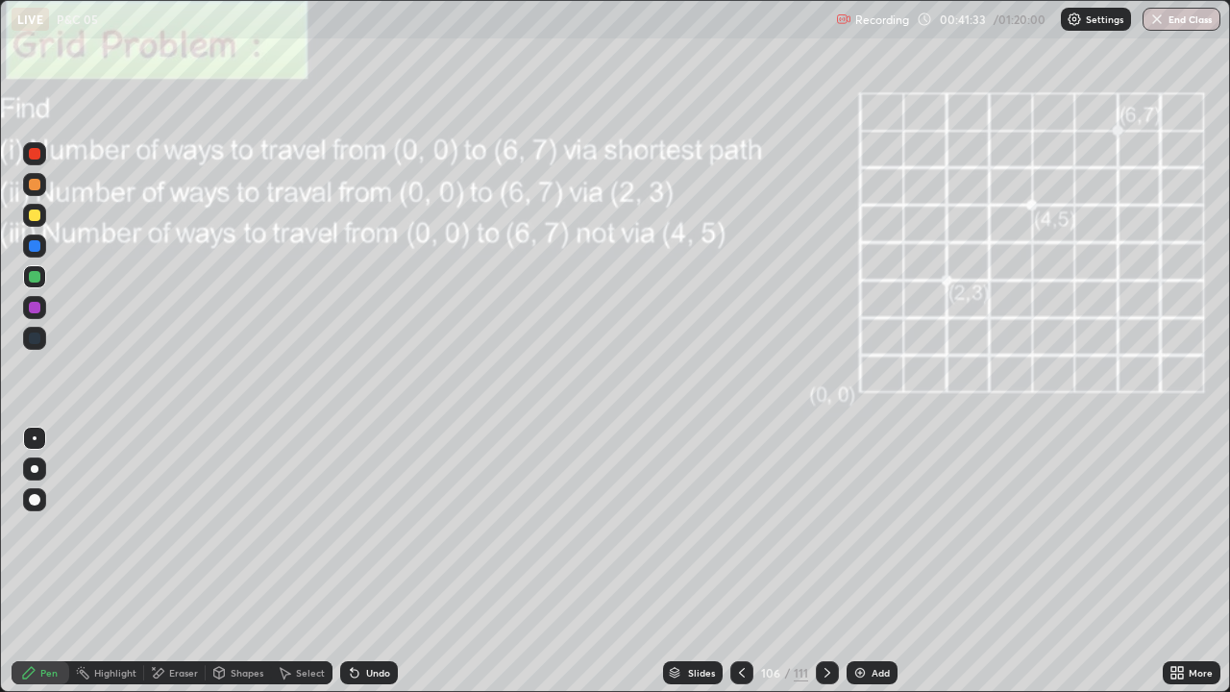
click at [166, 561] on div "Eraser" at bounding box center [174, 672] width 61 height 23
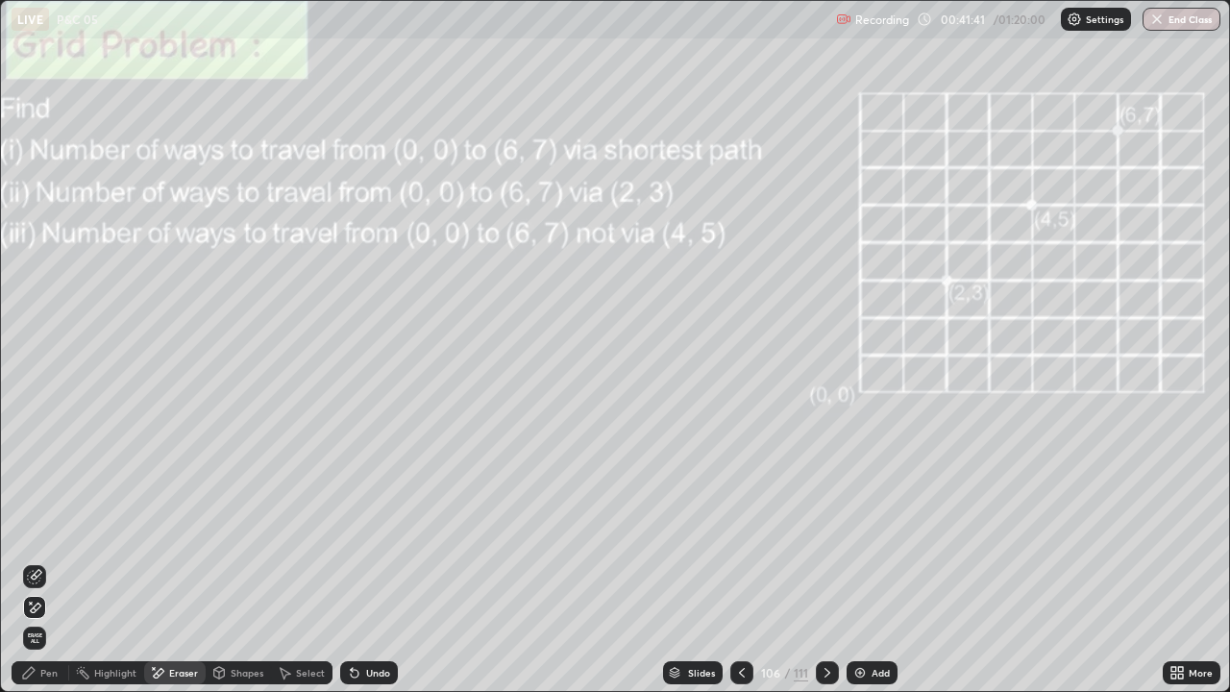
click at [41, 561] on div "Pen" at bounding box center [48, 673] width 17 height 10
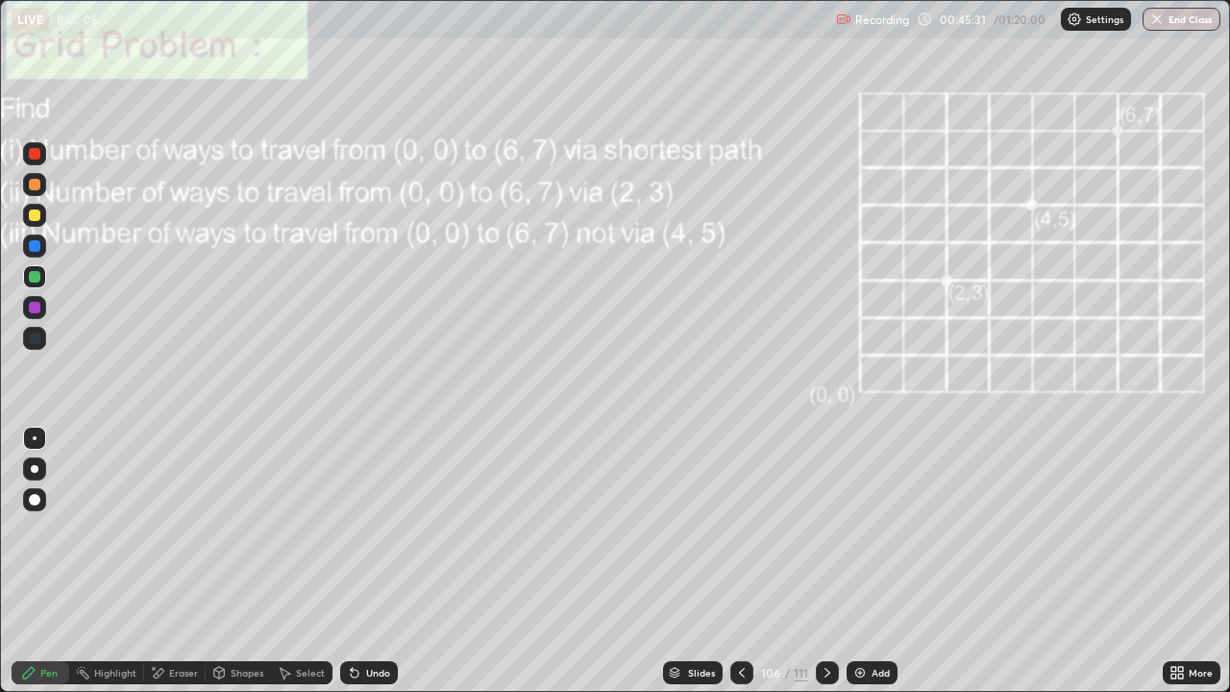
click at [823, 561] on icon at bounding box center [826, 672] width 15 height 15
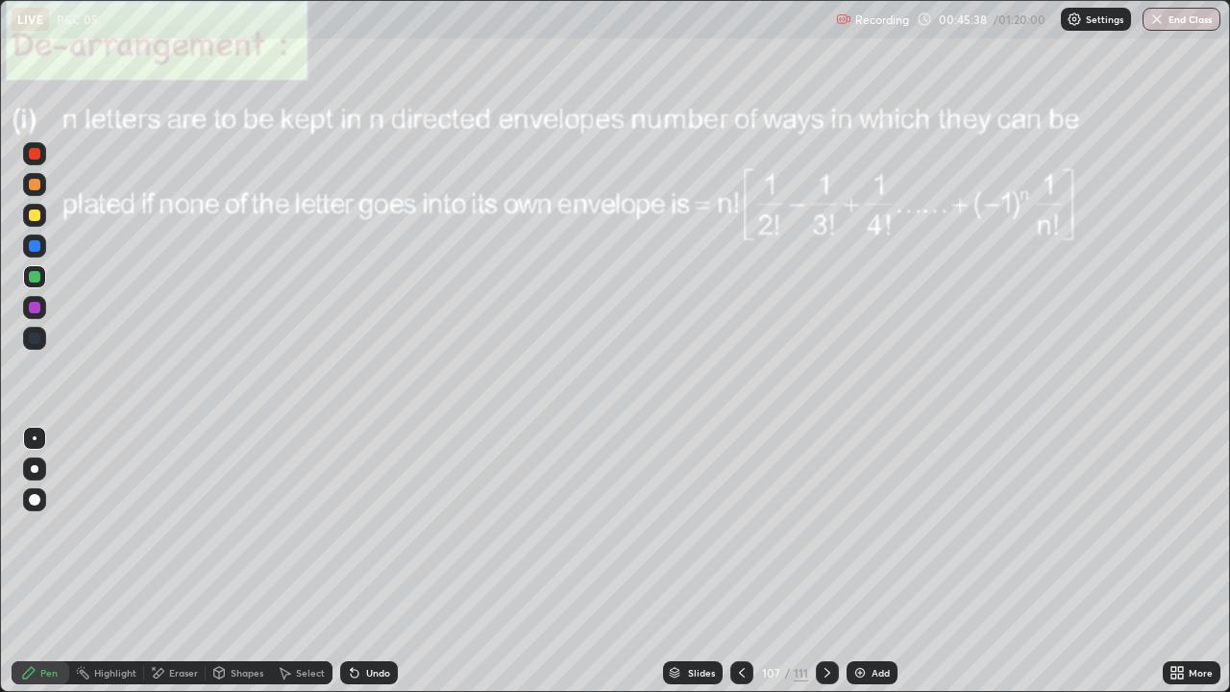
click at [35, 216] on div at bounding box center [35, 215] width 12 height 12
click at [36, 278] on div at bounding box center [35, 277] width 12 height 12
click at [369, 561] on div "Undo" at bounding box center [378, 673] width 24 height 10
click at [825, 561] on icon at bounding box center [826, 672] width 15 height 15
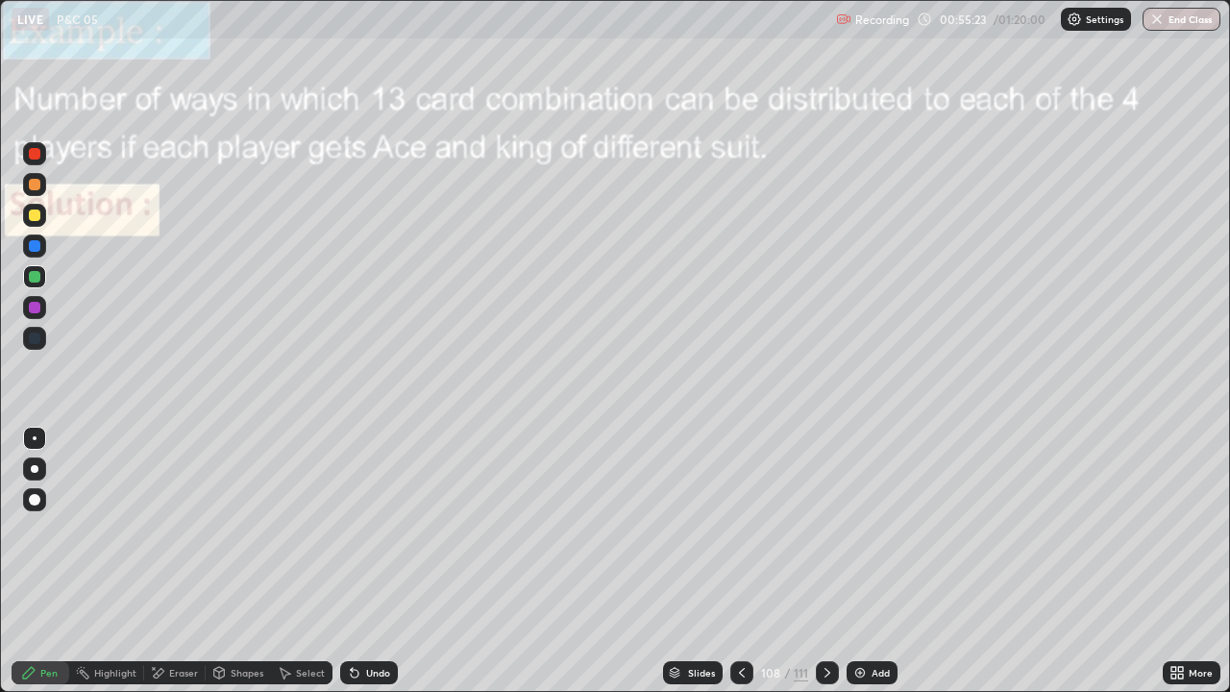
click at [358, 561] on icon at bounding box center [354, 672] width 15 height 15
click at [360, 561] on div "Undo" at bounding box center [369, 672] width 58 height 23
click at [832, 561] on icon at bounding box center [826, 672] width 15 height 15
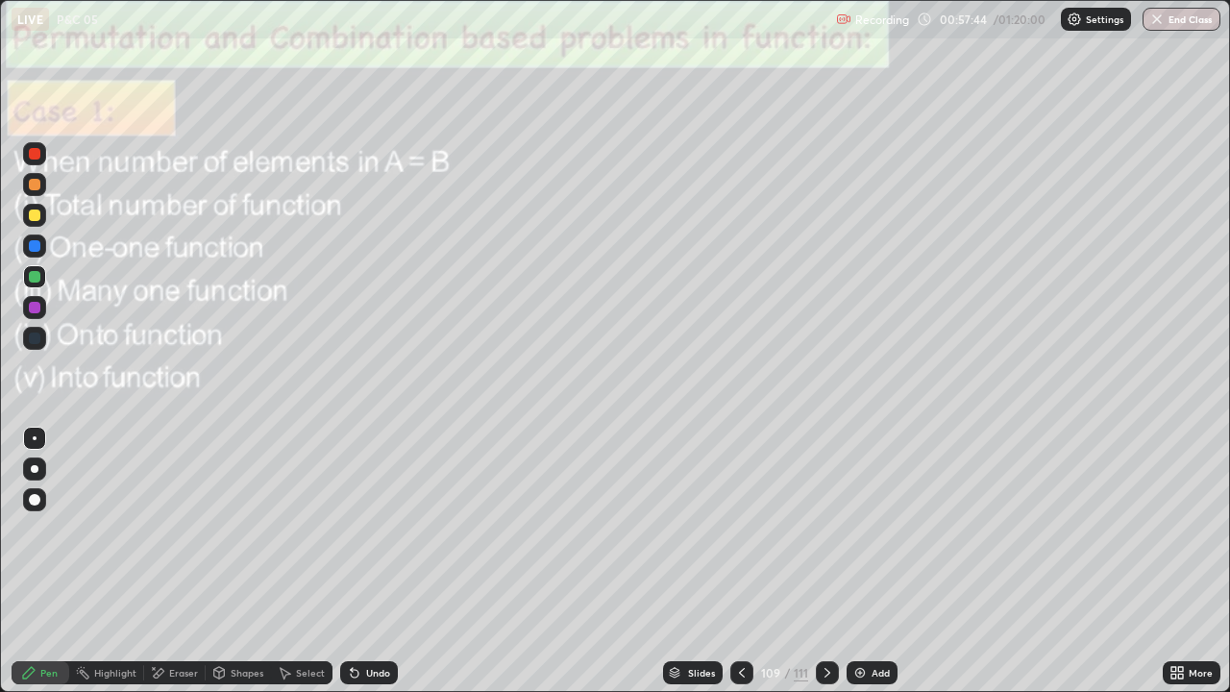
click at [33, 223] on div at bounding box center [34, 215] width 23 height 23
click at [824, 561] on icon at bounding box center [826, 672] width 15 height 15
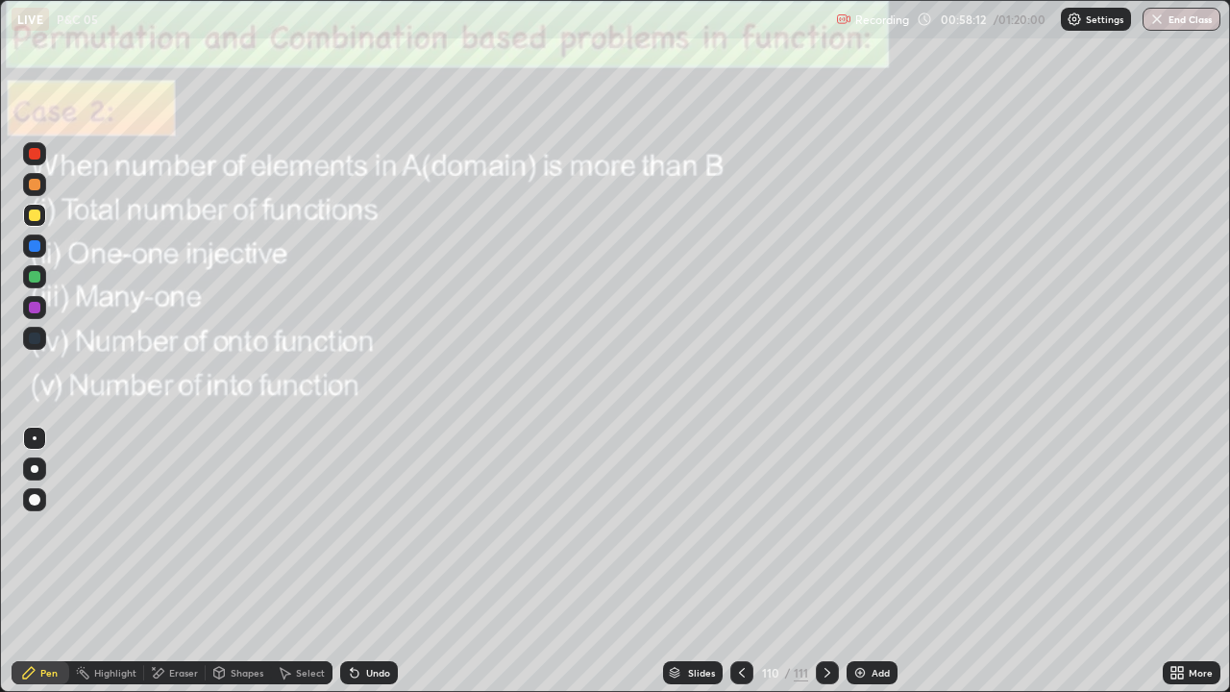
click at [824, 561] on icon at bounding box center [826, 672] width 15 height 15
click at [740, 561] on icon at bounding box center [741, 672] width 15 height 15
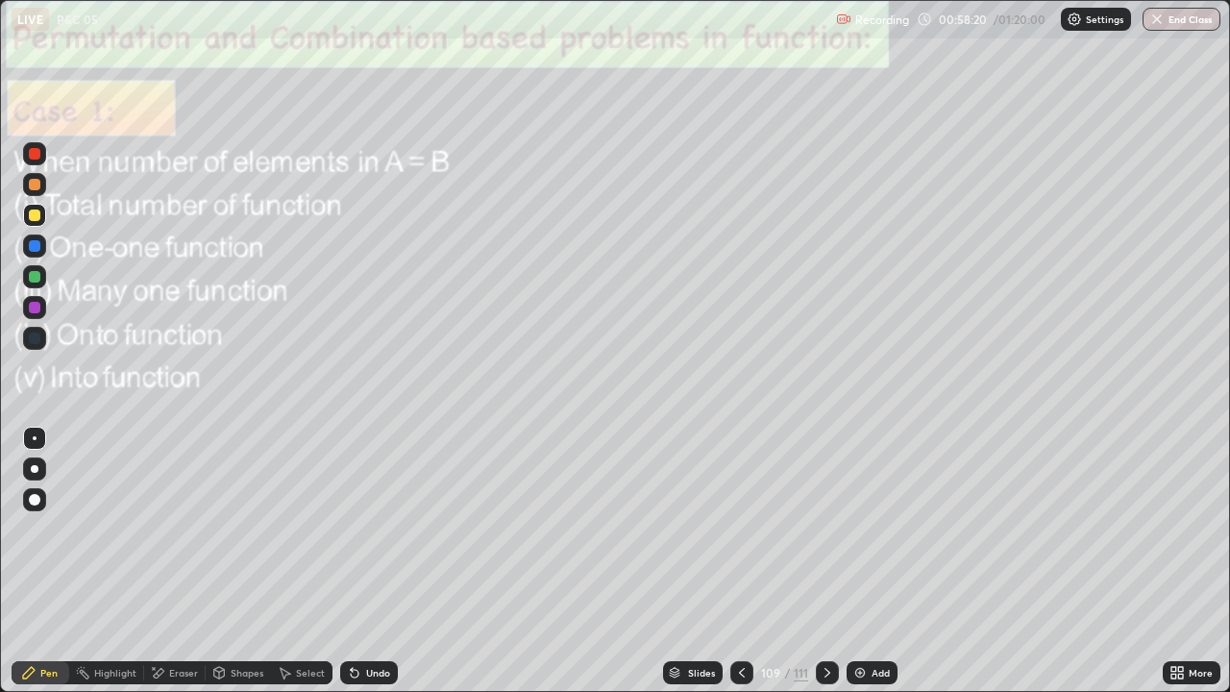
click at [37, 159] on div at bounding box center [35, 154] width 12 height 12
click at [36, 219] on div at bounding box center [35, 215] width 12 height 12
click at [35, 278] on div at bounding box center [35, 277] width 12 height 12
click at [360, 561] on div "Undo" at bounding box center [369, 672] width 58 height 23
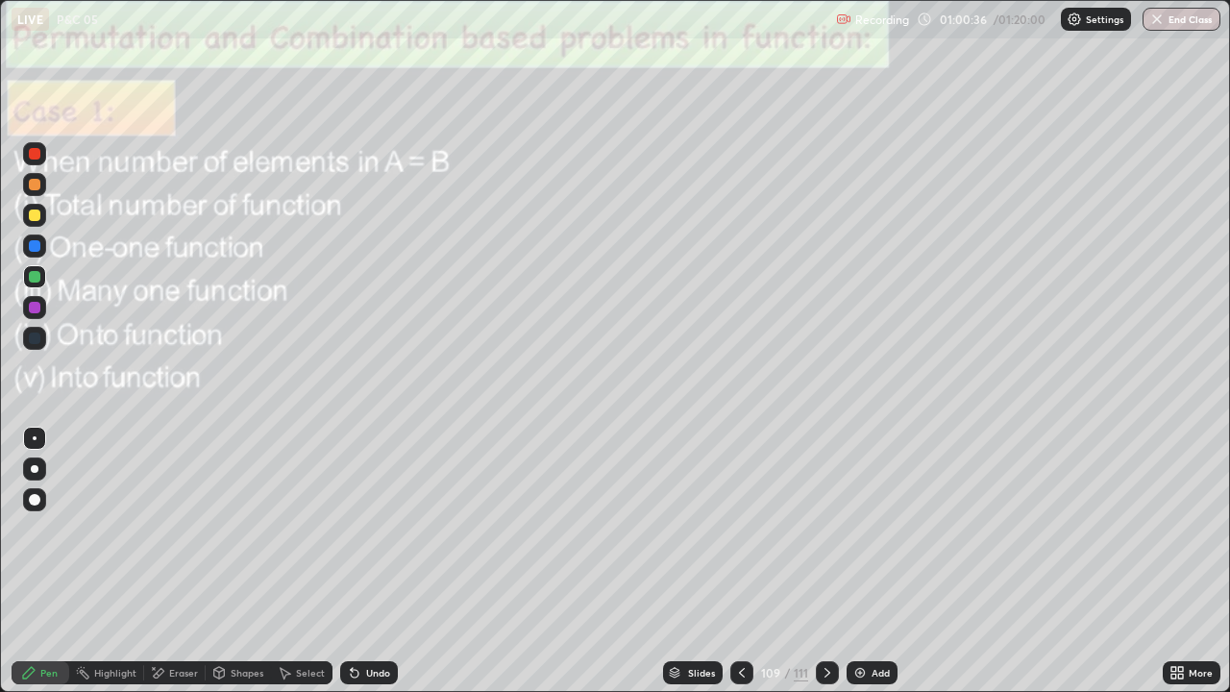
click at [366, 561] on div "Undo" at bounding box center [378, 673] width 24 height 10
click at [381, 561] on div "Undo" at bounding box center [369, 672] width 58 height 23
click at [825, 561] on icon at bounding box center [826, 672] width 15 height 15
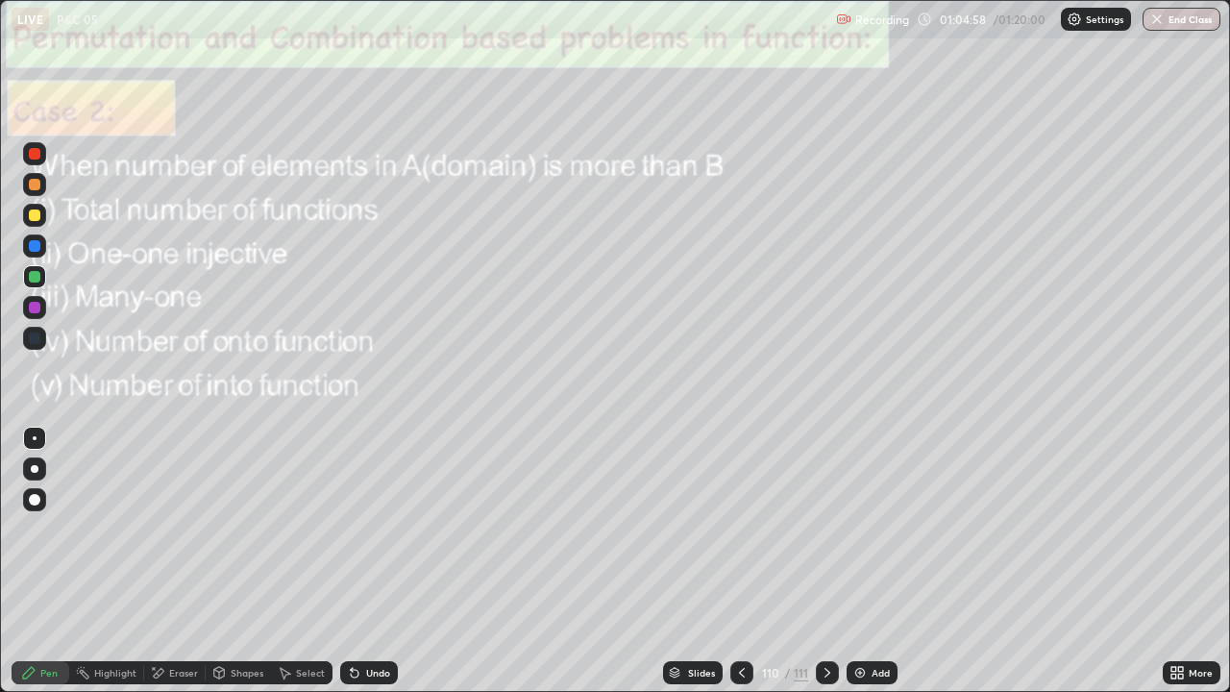
click at [371, 561] on div "Undo" at bounding box center [378, 673] width 24 height 10
click at [366, 561] on div "Undo" at bounding box center [378, 673] width 24 height 10
click at [367, 561] on div "Undo" at bounding box center [369, 672] width 58 height 23
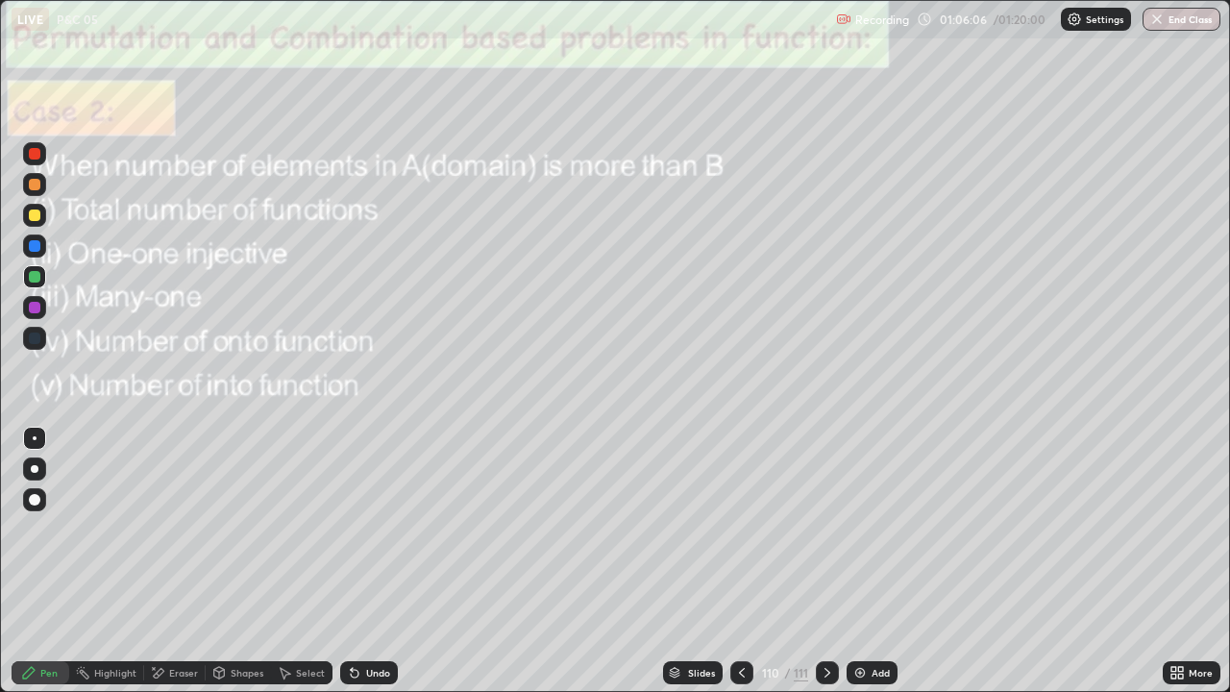
click at [375, 561] on div "Undo" at bounding box center [378, 673] width 24 height 10
click at [373, 561] on div "Undo" at bounding box center [369, 672] width 58 height 23
click at [384, 561] on div "Undo" at bounding box center [378, 673] width 24 height 10
click at [391, 561] on div "Undo" at bounding box center [369, 672] width 58 height 23
click at [394, 561] on div "Undo" at bounding box center [369, 672] width 58 height 23
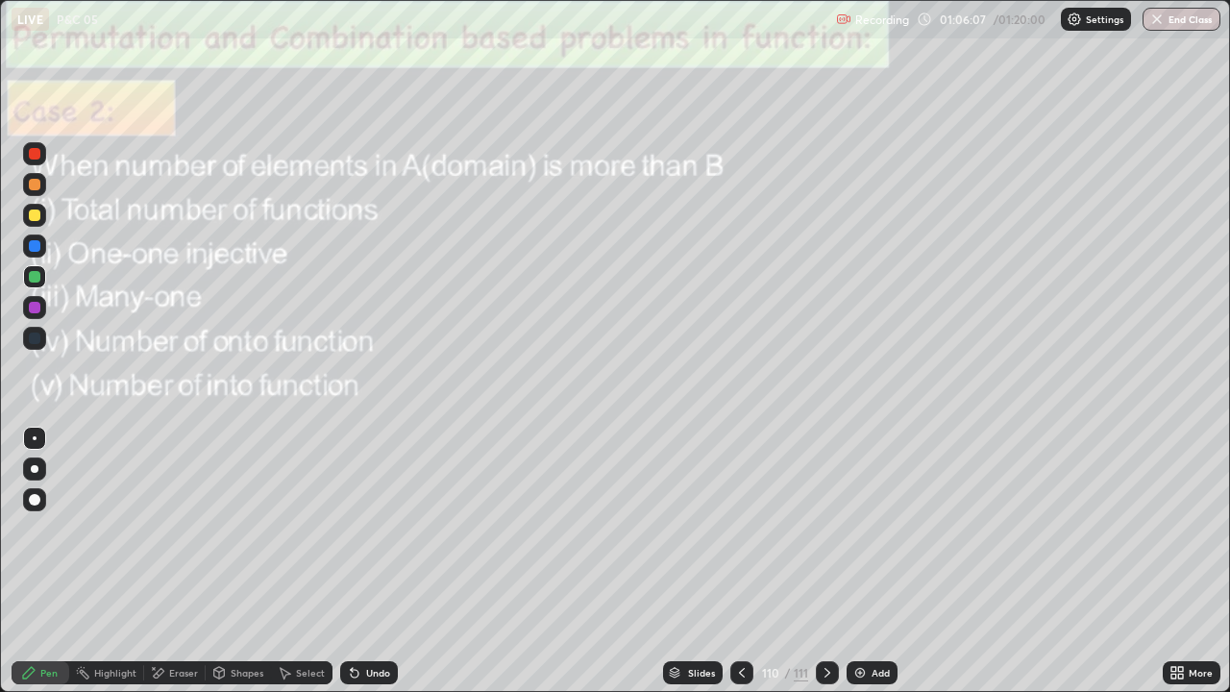
click at [394, 561] on div "Undo" at bounding box center [369, 672] width 58 height 23
click at [391, 561] on div "Undo" at bounding box center [369, 672] width 58 height 23
click at [394, 561] on div "Undo" at bounding box center [369, 672] width 58 height 23
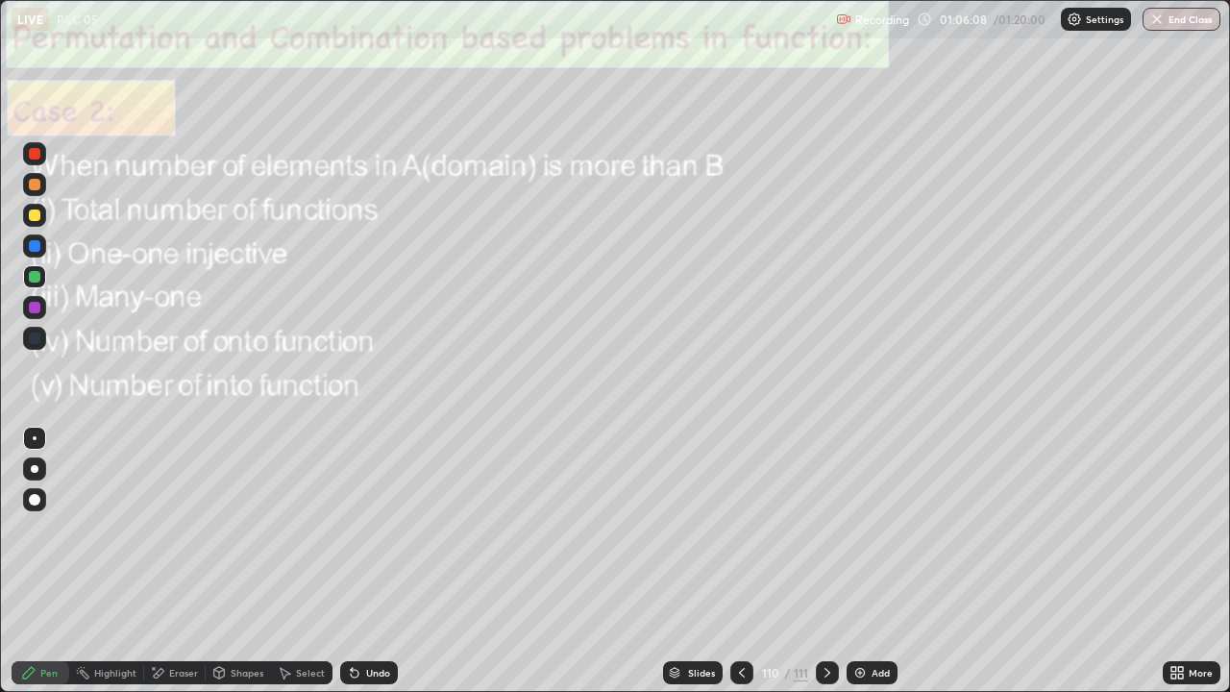
click at [410, 561] on div "Slides 110 / 111 Add" at bounding box center [780, 672] width 765 height 38
click at [416, 561] on div "Slides 110 / 111 Add" at bounding box center [780, 672] width 765 height 38
click at [369, 561] on div "Undo" at bounding box center [378, 673] width 24 height 10
click at [826, 561] on icon at bounding box center [826, 672] width 15 height 15
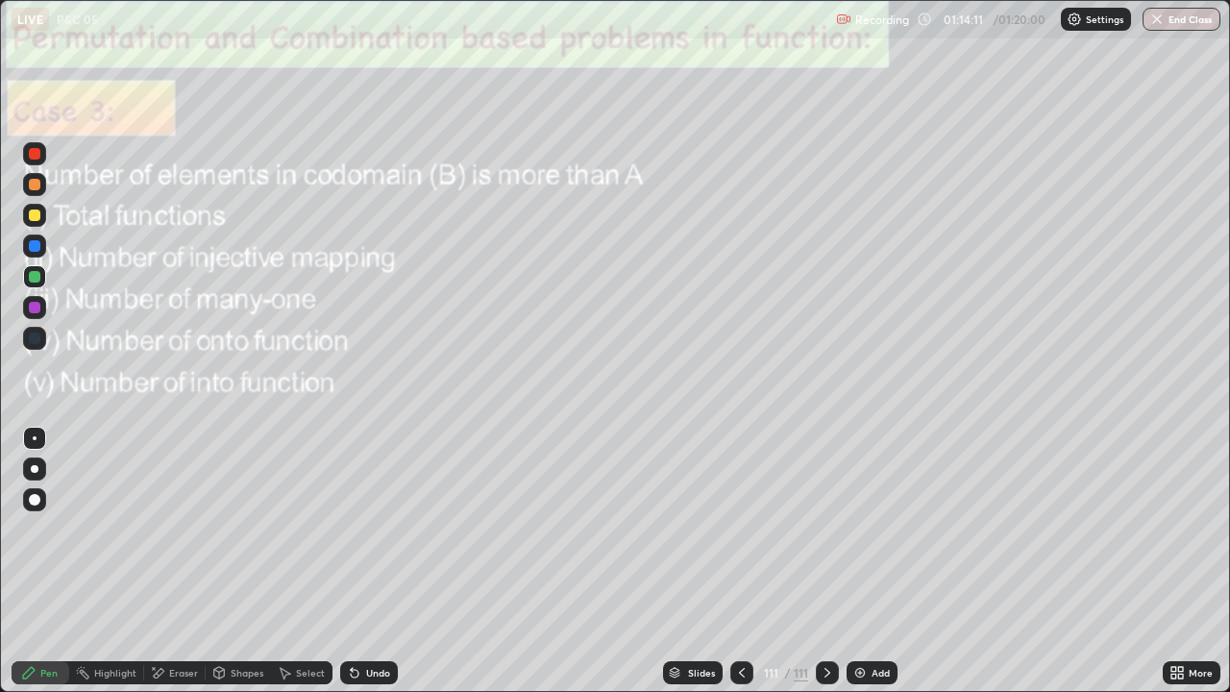
click at [358, 561] on icon at bounding box center [354, 672] width 15 height 15
click at [366, 561] on div "Undo" at bounding box center [378, 673] width 24 height 10
click at [367, 561] on div "Undo" at bounding box center [369, 672] width 58 height 23
click at [367, 561] on div "Undo" at bounding box center [378, 673] width 24 height 10
click at [1169, 19] on button "End Class" at bounding box center [1182, 19] width 76 height 23
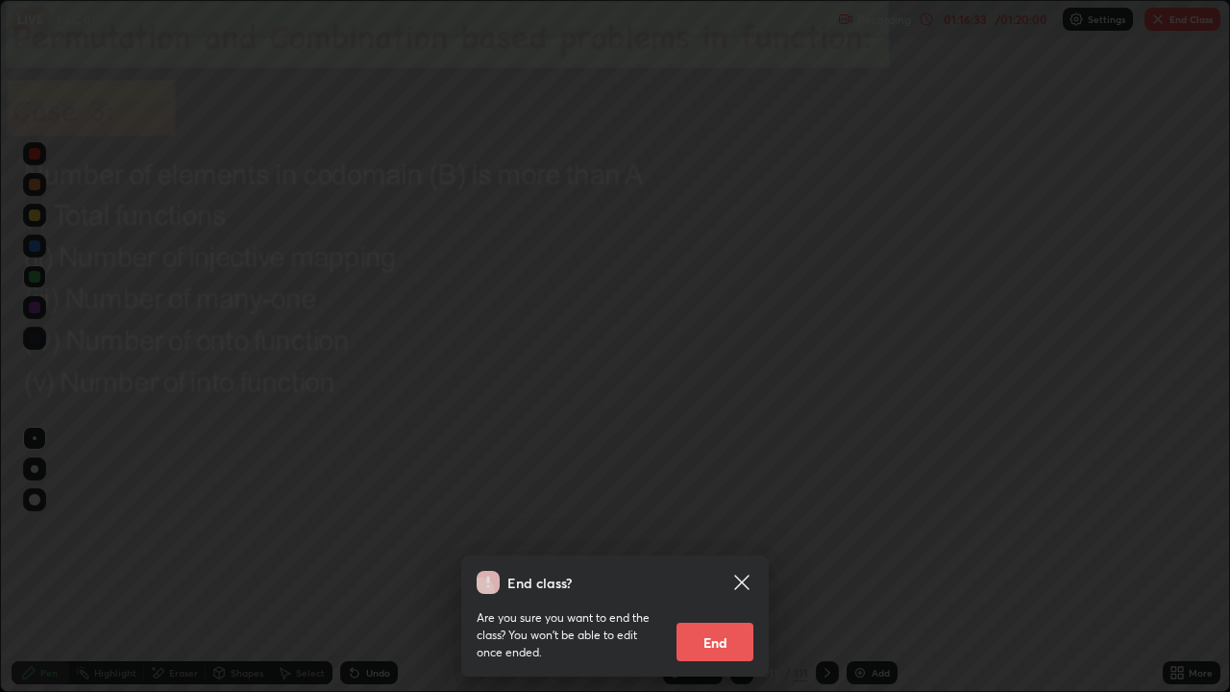
click at [722, 561] on button "End" at bounding box center [714, 642] width 77 height 38
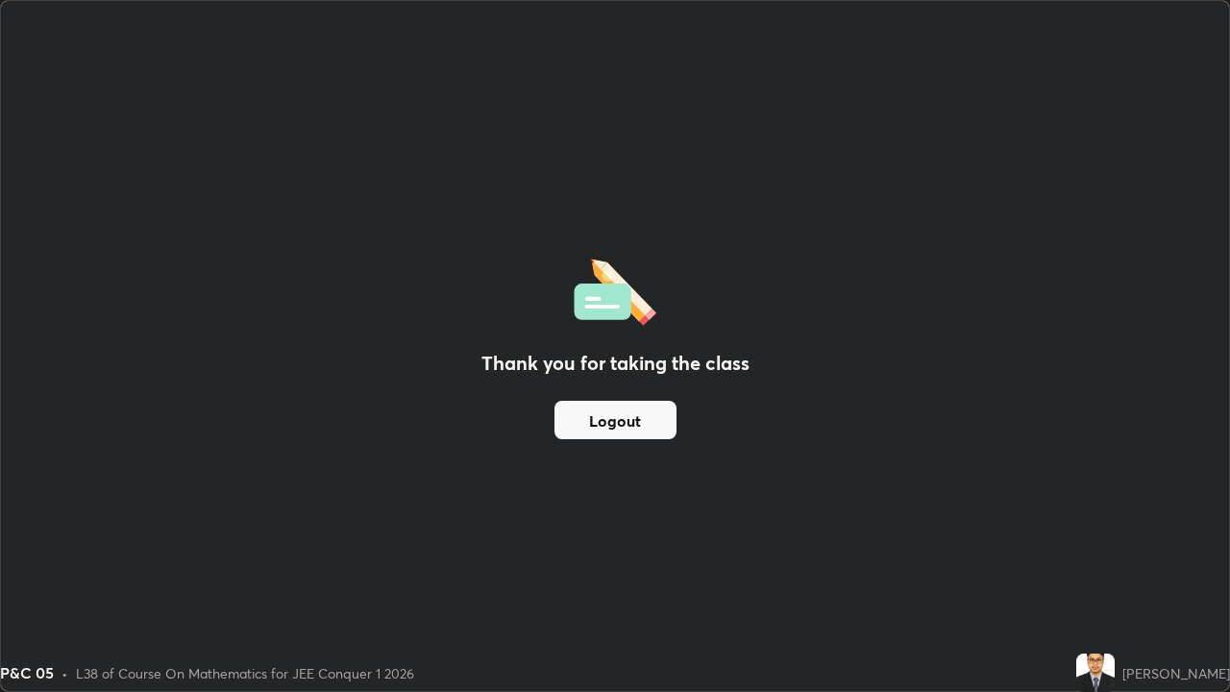
click at [642, 410] on button "Logout" at bounding box center [615, 420] width 122 height 38
